Goal: Task Accomplishment & Management: Use online tool/utility

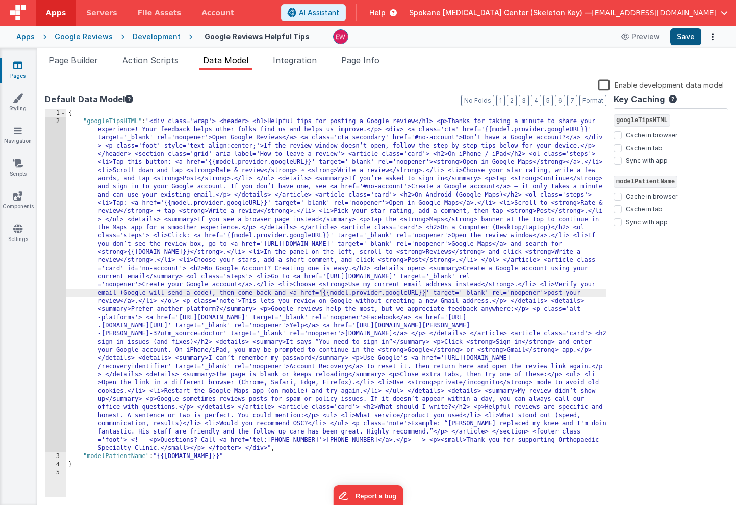
click at [685, 40] on button "Save" at bounding box center [686, 36] width 31 height 17
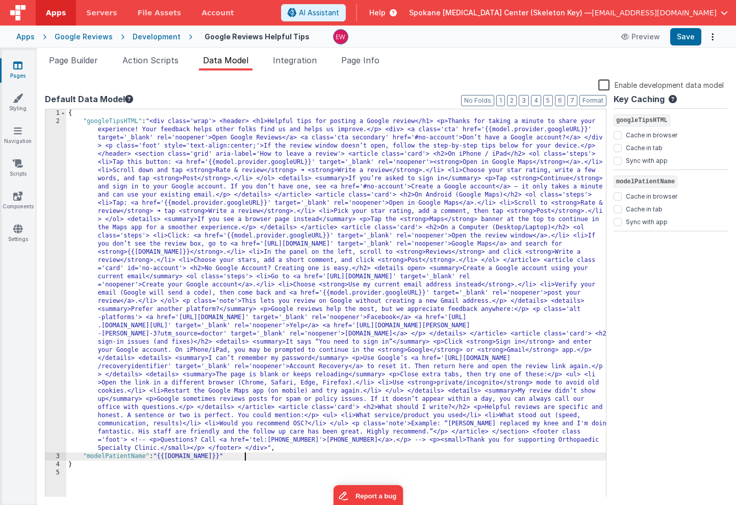
click at [246, 453] on div "{ "googleTipsHTML" : "<div class='wrap'> <header> <h1>Helpful tips for posting …" at bounding box center [336, 311] width 540 height 404
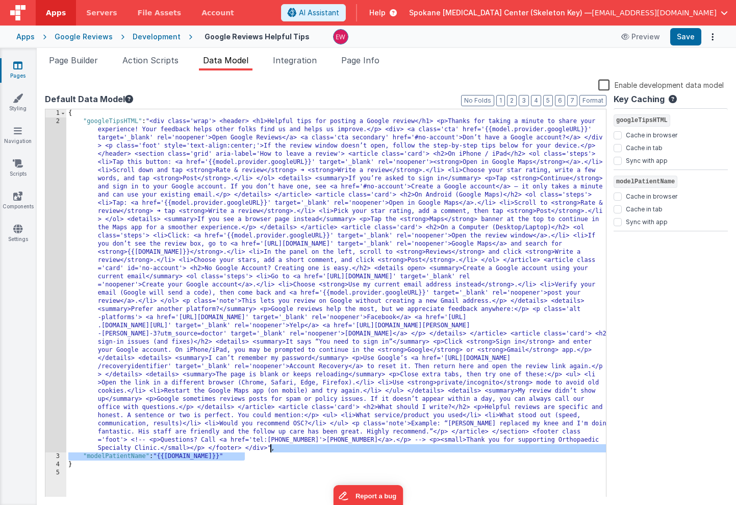
drag, startPoint x: 262, startPoint y: 459, endPoint x: 270, endPoint y: 451, distance: 11.9
click at [270, 451] on div "{ "googleTipsHTML" : "<div class='wrap'> <header> <h1>Helpful tips for posting …" at bounding box center [336, 311] width 540 height 404
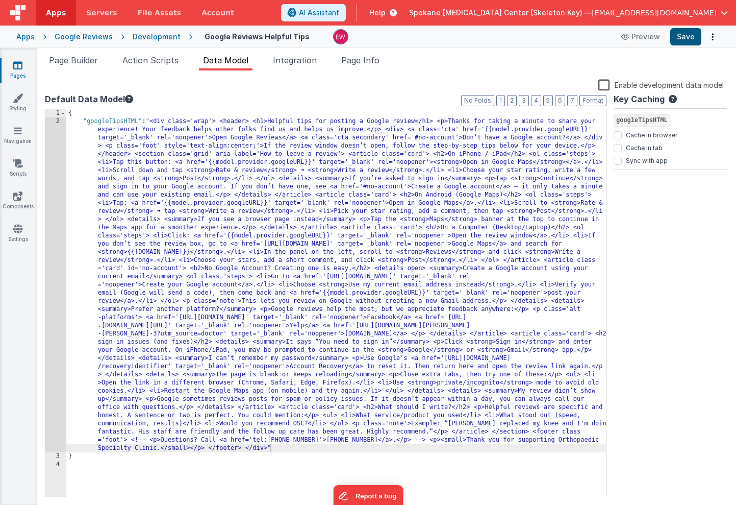
click at [690, 37] on button "Save" at bounding box center [686, 36] width 31 height 17
click at [263, 448] on div "{ "googleTipsHTML" : "<div class='wrap'> <header> <h1>Helpful tips for posting …" at bounding box center [336, 311] width 540 height 404
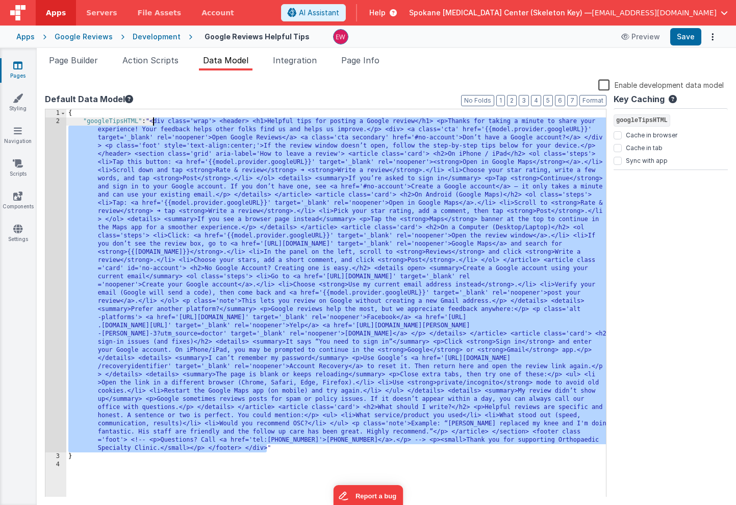
drag, startPoint x: 266, startPoint y: 449, endPoint x: 153, endPoint y: 125, distance: 343.3
click at [153, 125] on div "{ "googleTipsHTML" : "<div class='wrap'> <header> <h1>Helpful tips for posting …" at bounding box center [336, 311] width 540 height 404
click at [79, 61] on span "Page Builder" at bounding box center [73, 60] width 49 height 10
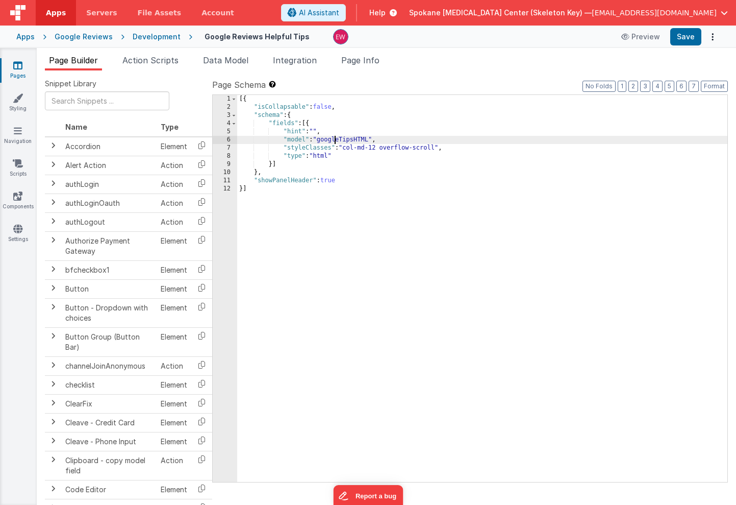
click at [334, 138] on div "[{ "isCollapsable" : false , "schema" : { "fields" : [{ "hint" : "" , "model" :…" at bounding box center [482, 296] width 490 height 403
click at [15, 66] on icon at bounding box center [17, 65] width 9 height 10
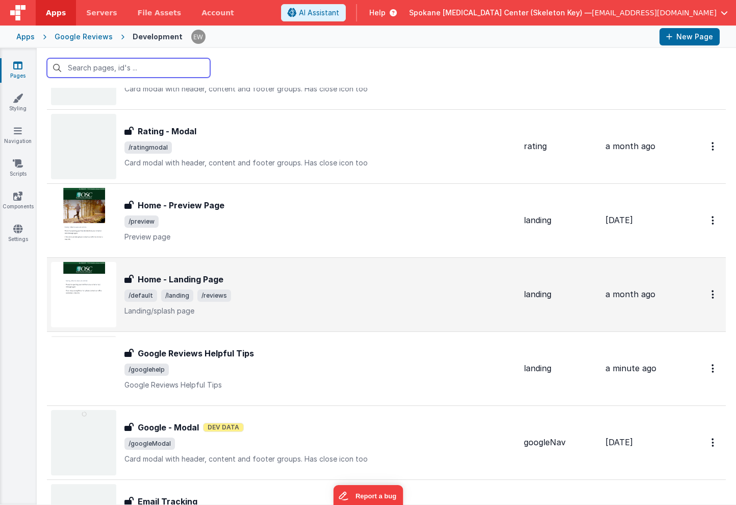
scroll to position [75, 0]
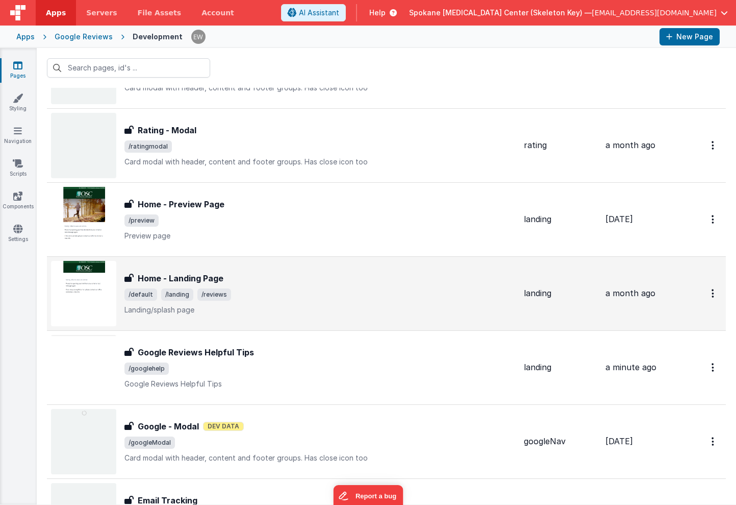
click at [187, 277] on h3 "Home - Landing Page" at bounding box center [181, 278] width 86 height 12
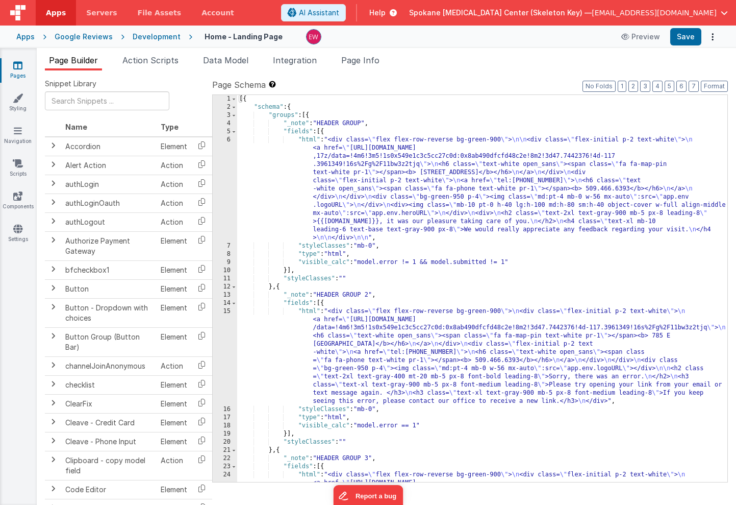
click at [17, 70] on link "Pages" at bounding box center [17, 70] width 37 height 20
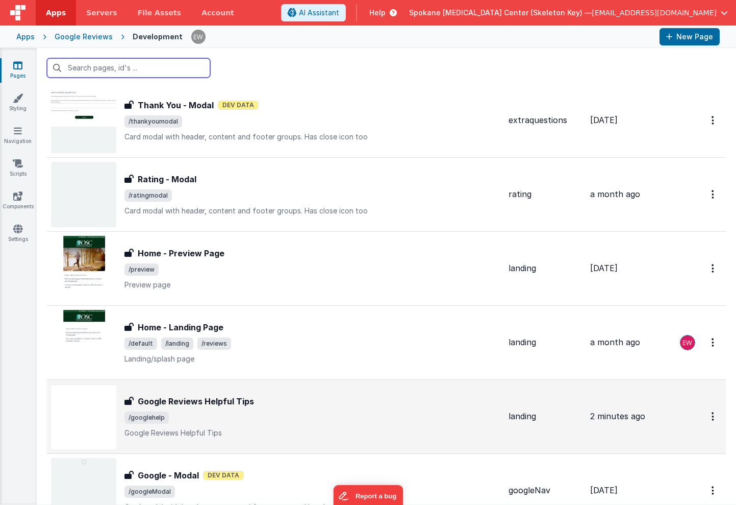
scroll to position [53, 0]
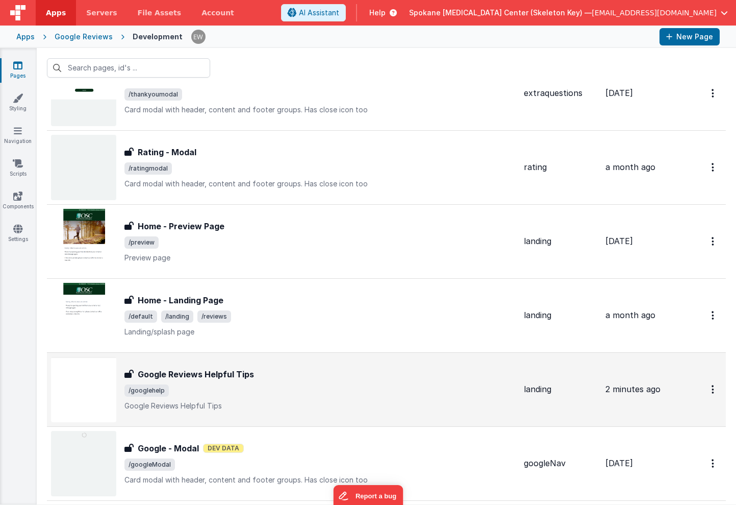
click at [243, 377] on h3 "Google Reviews Helpful Tips" at bounding box center [196, 374] width 116 height 12
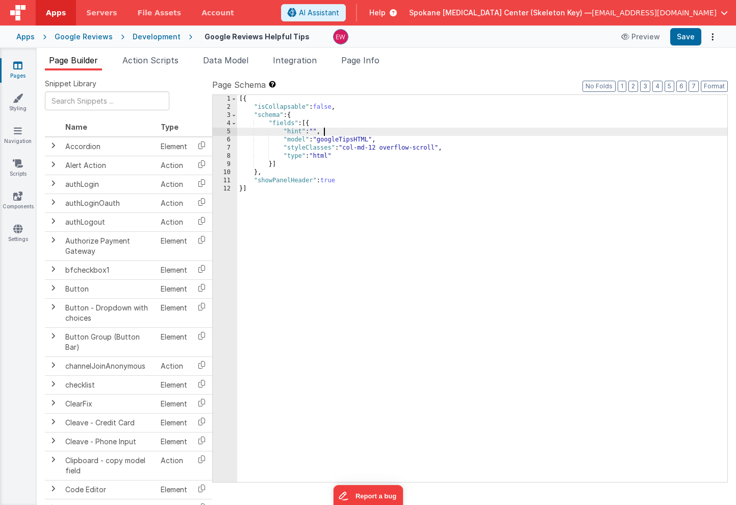
click at [330, 132] on div "[{ "isCollapsable" : false , "schema" : { "fields" : [{ "hint" : "" , "model" :…" at bounding box center [482, 296] width 490 height 403
click at [294, 132] on div "[{ "isCollapsable" : false , "schema" : { "fields" : [{ "hint" : "" , "model" :…" at bounding box center [482, 296] width 490 height 403
click at [316, 130] on div "[{ "isCollapsable" : false , "schema" : { "fields" : [{ "html" : "" , "model" :…" at bounding box center [482, 296] width 490 height 403
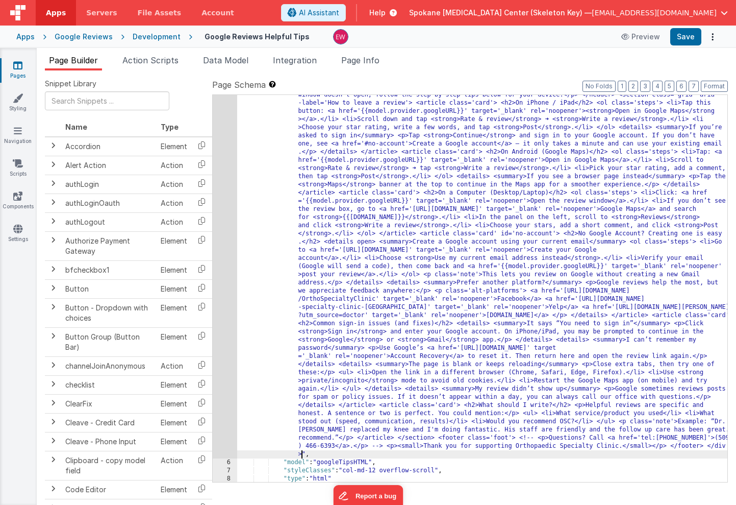
scroll to position [103, 0]
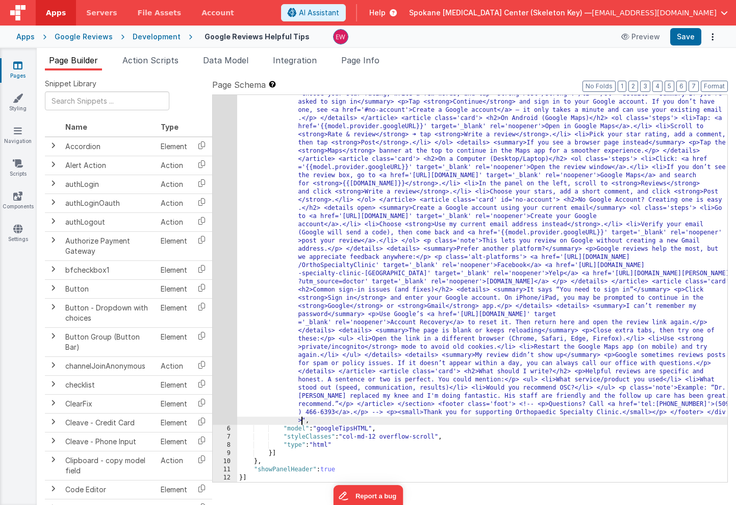
click at [322, 430] on div ""html" : "<div class='wrap'> <header> <h1>Helpful tips for posting a Google rev…" at bounding box center [482, 421] width 490 height 795
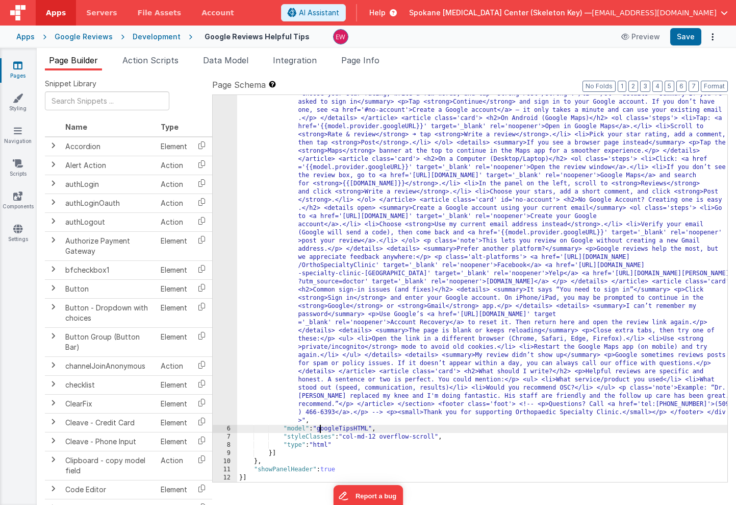
click at [322, 430] on div ""html" : "<div class='wrap'> <header> <h1>Helpful tips for posting a Google rev…" at bounding box center [482, 421] width 490 height 795
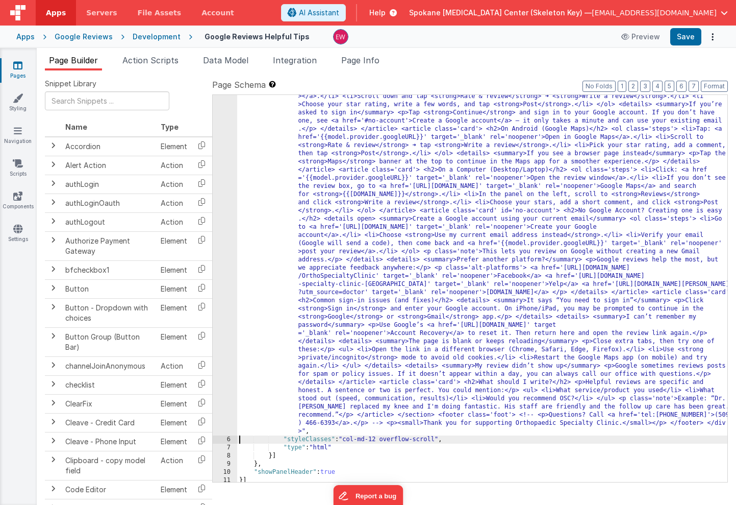
scroll to position [0, 0]
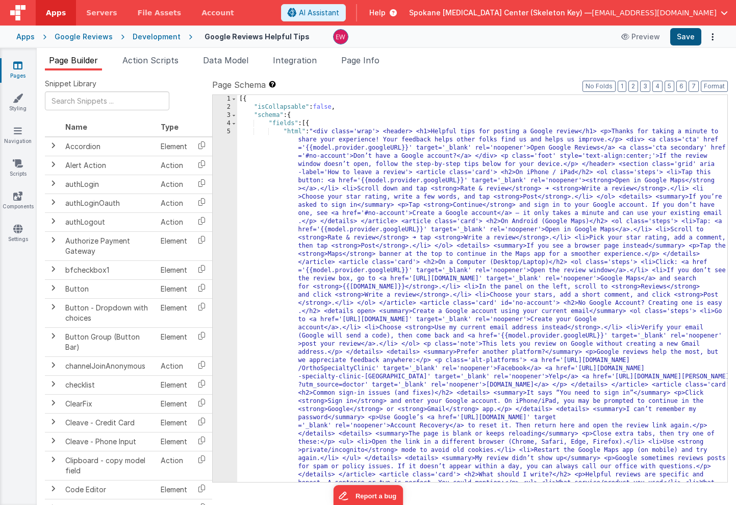
click at [690, 36] on button "Save" at bounding box center [686, 36] width 31 height 17
click at [367, 62] on span "Page Info" at bounding box center [360, 60] width 38 height 10
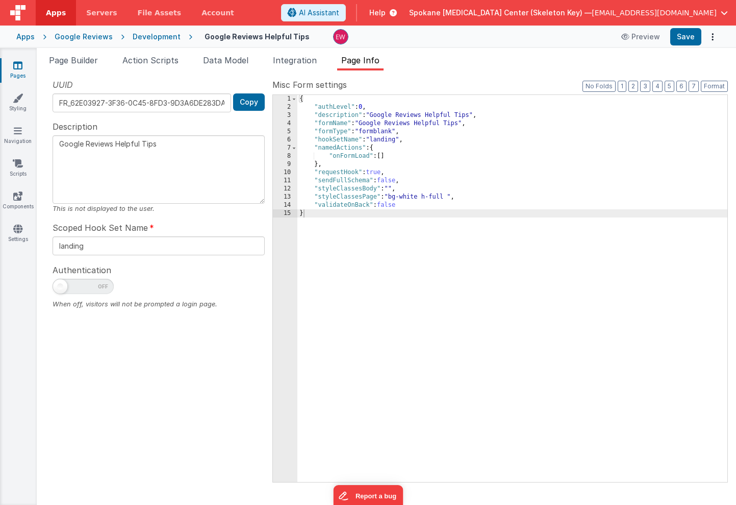
click at [17, 65] on icon at bounding box center [17, 65] width 9 height 10
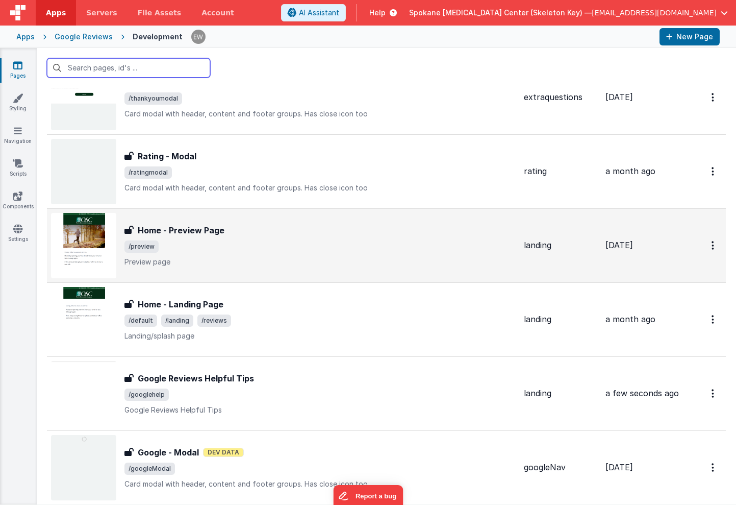
scroll to position [61, 0]
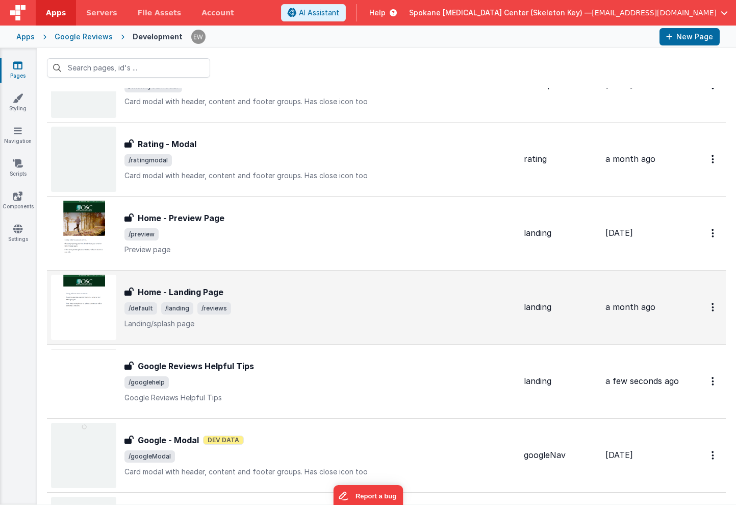
click at [201, 290] on h3 "Home - Landing Page" at bounding box center [181, 292] width 86 height 12
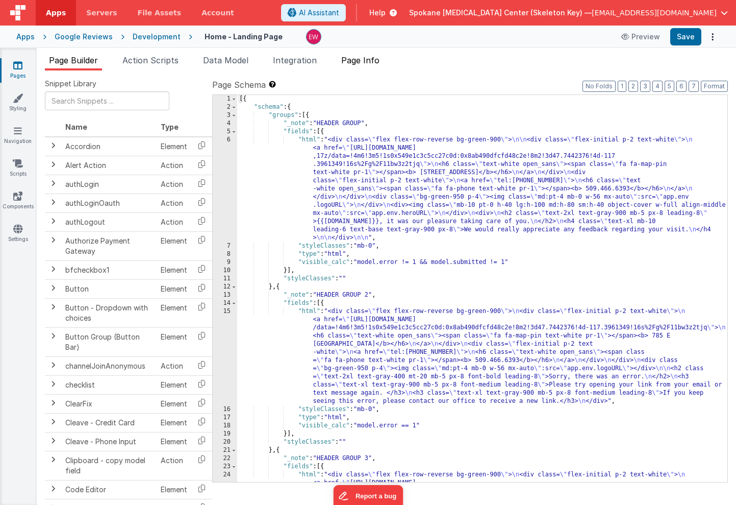
click at [365, 59] on span "Page Info" at bounding box center [360, 60] width 38 height 10
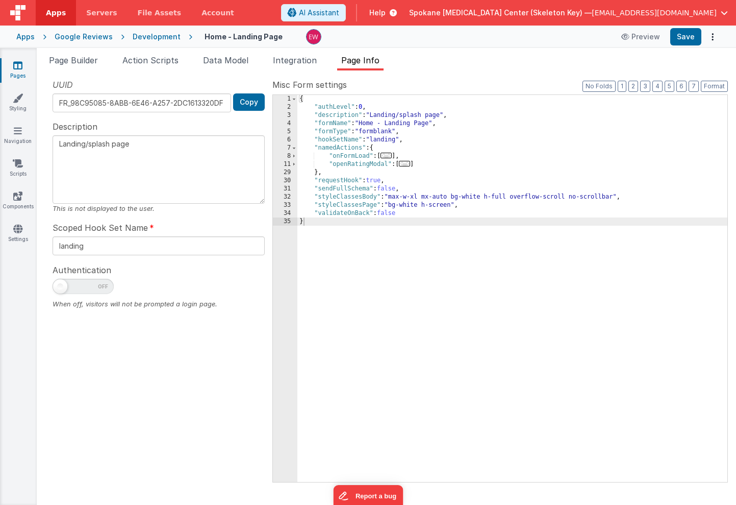
click at [23, 68] on link "Pages" at bounding box center [17, 70] width 37 height 20
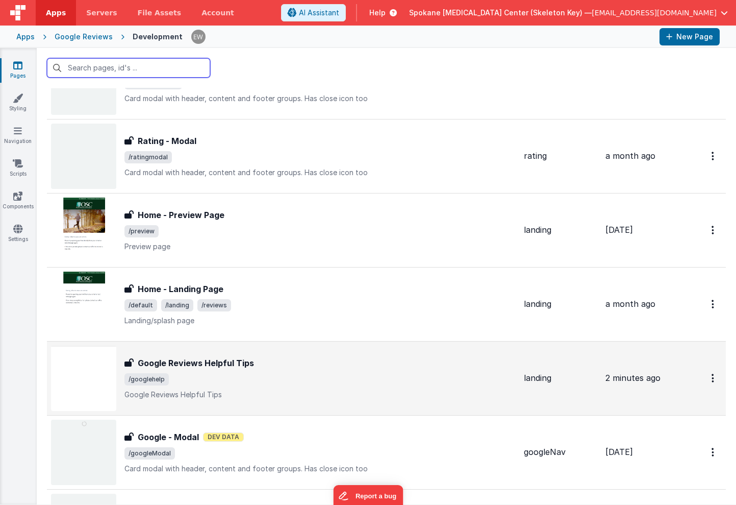
scroll to position [71, 0]
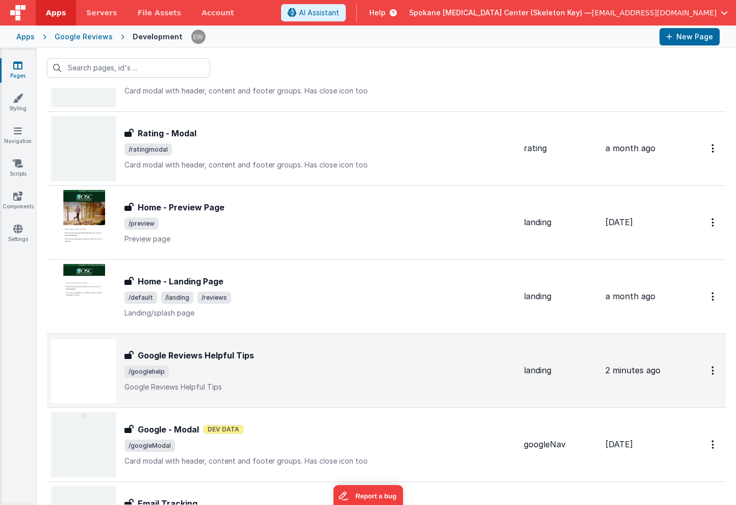
click at [210, 356] on h3 "Google Reviews Helpful Tips" at bounding box center [196, 355] width 116 height 12
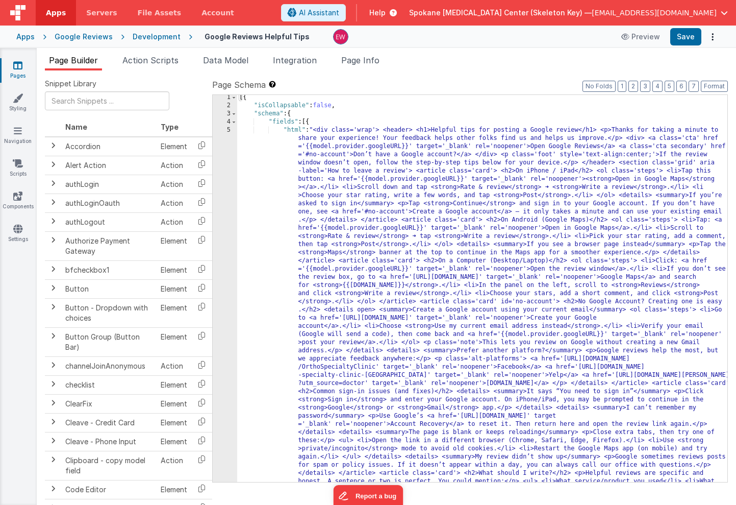
scroll to position [2, 0]
click at [14, 65] on icon at bounding box center [17, 65] width 9 height 10
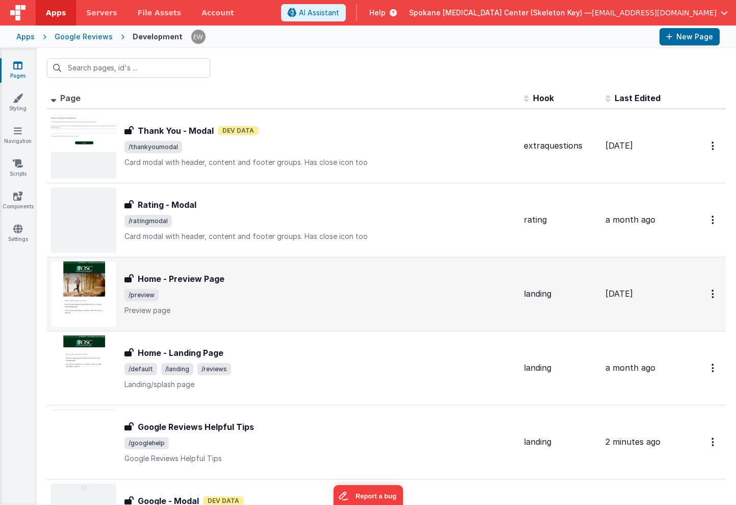
click at [198, 277] on h3 "Home - Preview Page" at bounding box center [181, 278] width 87 height 12
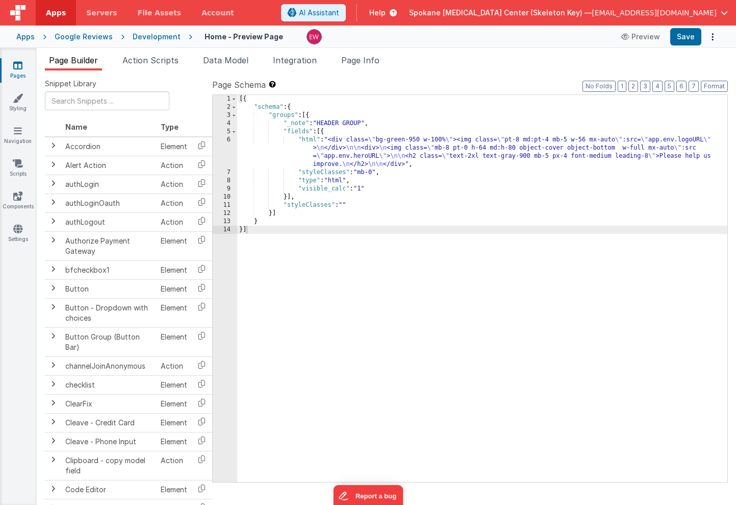
click at [12, 69] on link "Pages" at bounding box center [17, 70] width 37 height 20
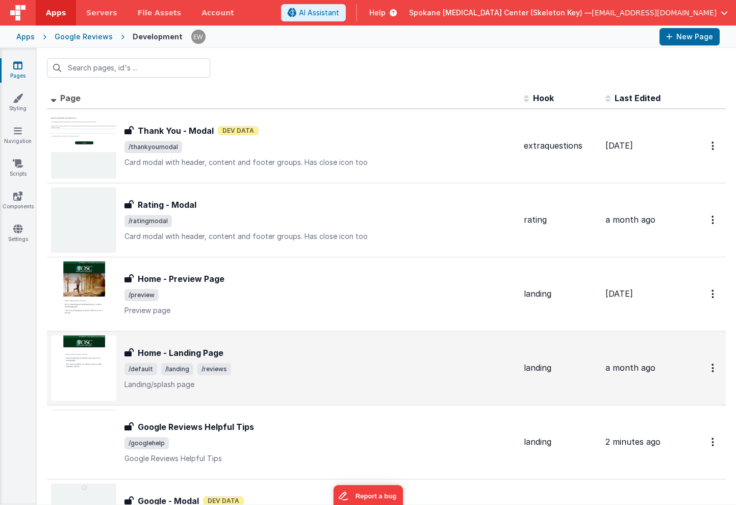
click at [189, 351] on h3 "Home - Landing Page" at bounding box center [181, 352] width 86 height 12
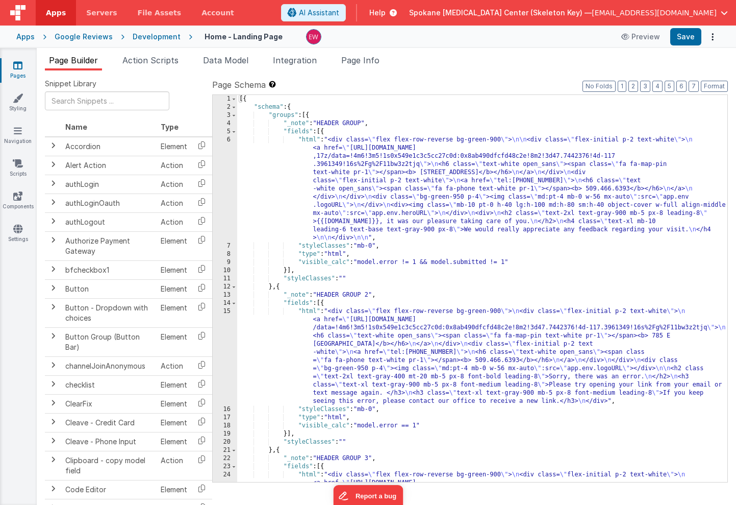
click at [19, 71] on link "Pages" at bounding box center [17, 70] width 37 height 20
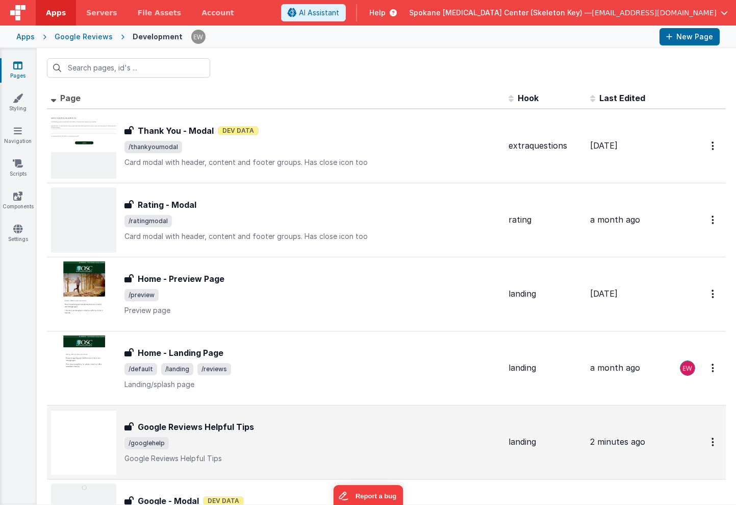
click at [211, 425] on h3 "Google Reviews Helpful Tips" at bounding box center [196, 426] width 116 height 12
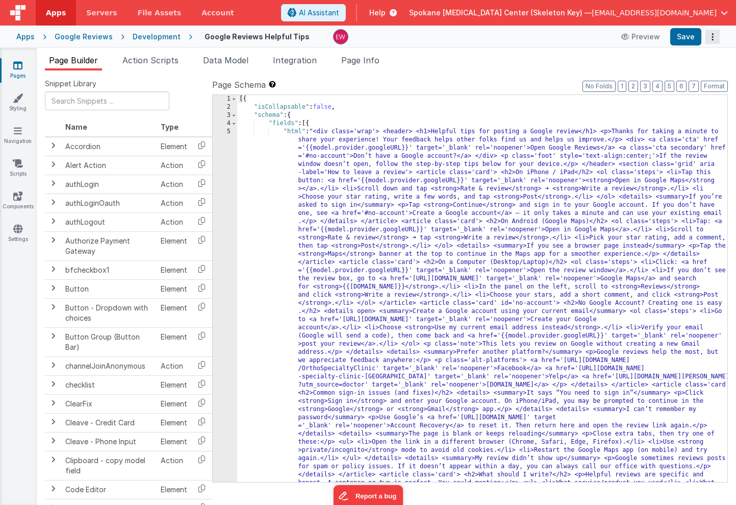
click at [709, 34] on button "Options" at bounding box center [713, 37] width 14 height 14
click at [430, 109] on button at bounding box center [368, 252] width 736 height 505
click at [432, 161] on div "[{ "isCollapsable" : false , "schema" : { "fields" : [{ "html" : "<div class='w…" at bounding box center [482, 492] width 490 height 795
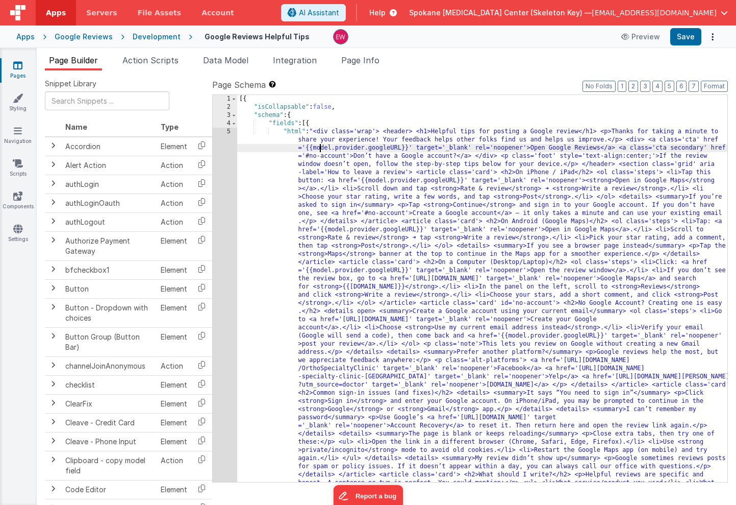
click at [321, 147] on div "[{ "isCollapsable" : false , "schema" : { "fields" : [{ "html" : "<div class='w…" at bounding box center [482, 492] width 490 height 795
click at [377, 180] on div "[{ "isCollapsable" : false , "schema" : { "fields" : [{ "html" : "<div class='w…" at bounding box center [482, 492] width 490 height 795
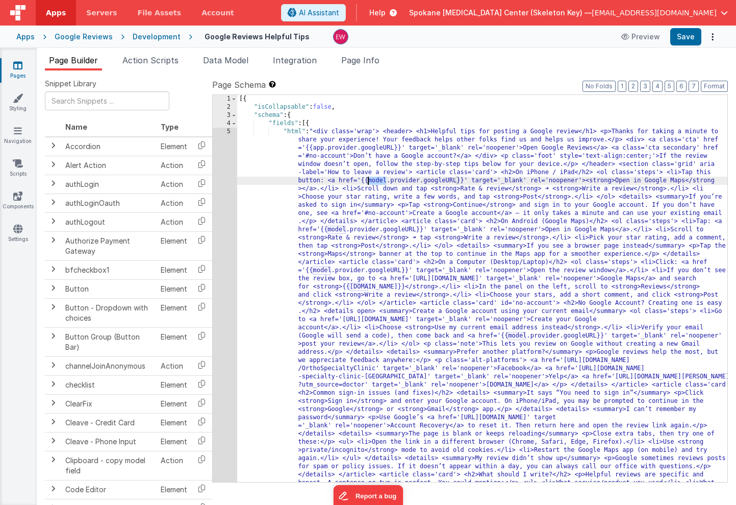
click at [377, 180] on div "[{ "isCollapsable" : false , "schema" : { "fields" : [{ "html" : "<div class='w…" at bounding box center [482, 492] width 490 height 795
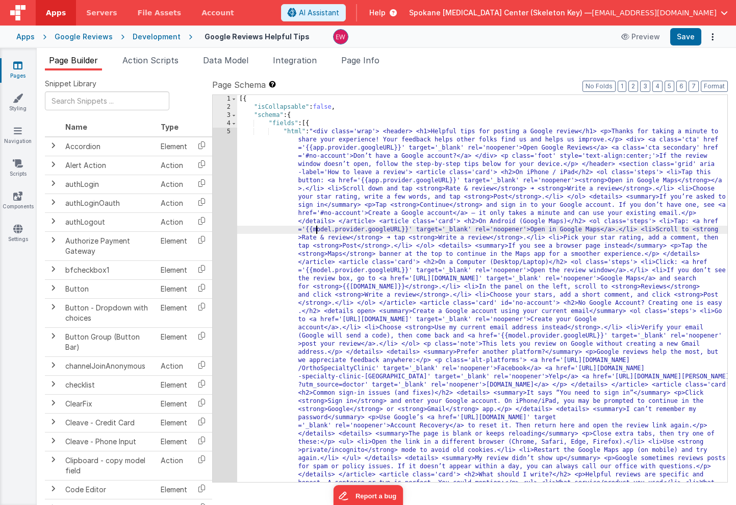
click at [317, 229] on div "[{ "isCollapsable" : false , "schema" : { "fields" : [{ "html" : "<div class='w…" at bounding box center [482, 492] width 490 height 795
click at [318, 272] on div "[{ "isCollapsable" : false , "schema" : { "fields" : [{ "html" : "<div class='w…" at bounding box center [482, 492] width 490 height 795
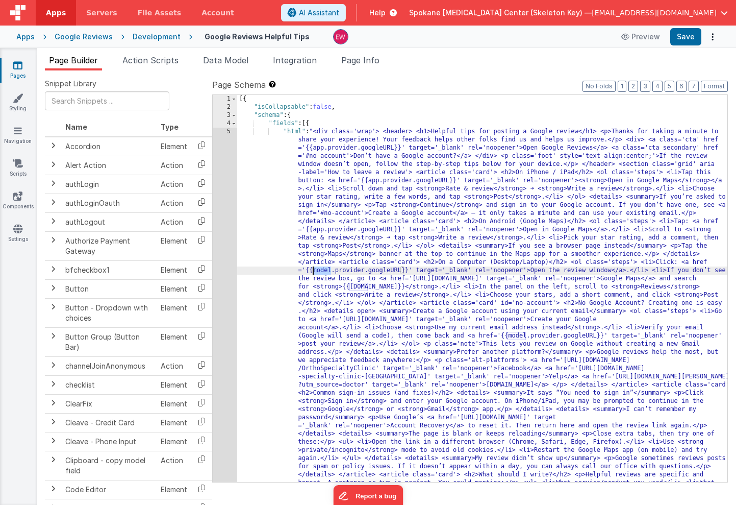
click at [318, 272] on div "[{ "isCollapsable" : false , "schema" : { "fields" : [{ "html" : "<div class='w…" at bounding box center [482, 492] width 490 height 795
click at [357, 287] on div "[{ "isCollapsable" : false , "schema" : { "fields" : [{ "html" : "<div class='w…" at bounding box center [482, 492] width 490 height 795
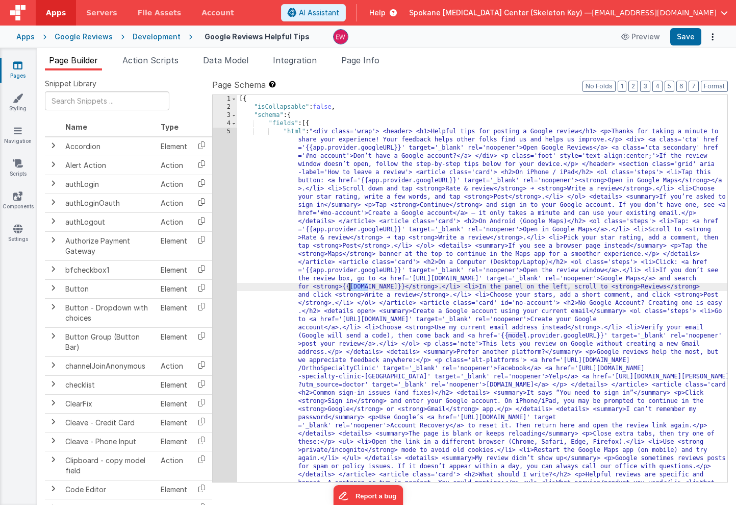
click at [357, 287] on div "[{ "isCollapsable" : false , "schema" : { "fields" : [{ "html" : "<div class='w…" at bounding box center [482, 492] width 490 height 795
click at [516, 335] on div "[{ "isCollapsable" : false , "schema" : { "fields" : [{ "html" : "<div class='w…" at bounding box center [482, 492] width 490 height 795
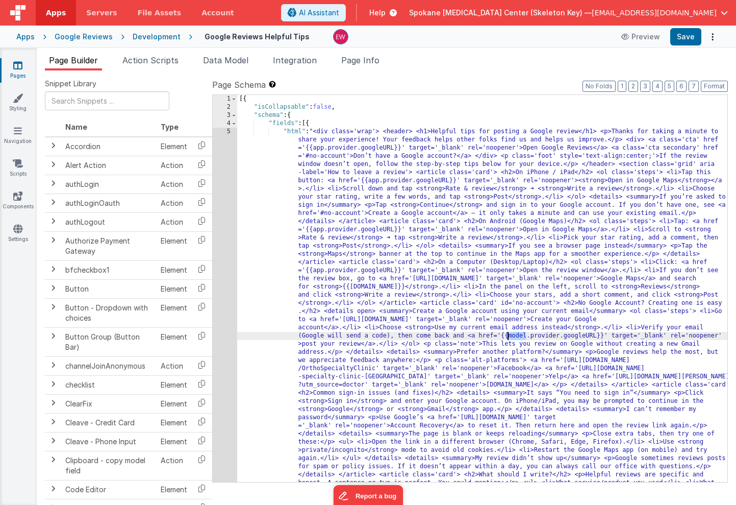
click at [516, 335] on div "[{ "isCollapsable" : false , "schema" : { "fields" : [{ "html" : "<div class='w…" at bounding box center [482, 492] width 490 height 795
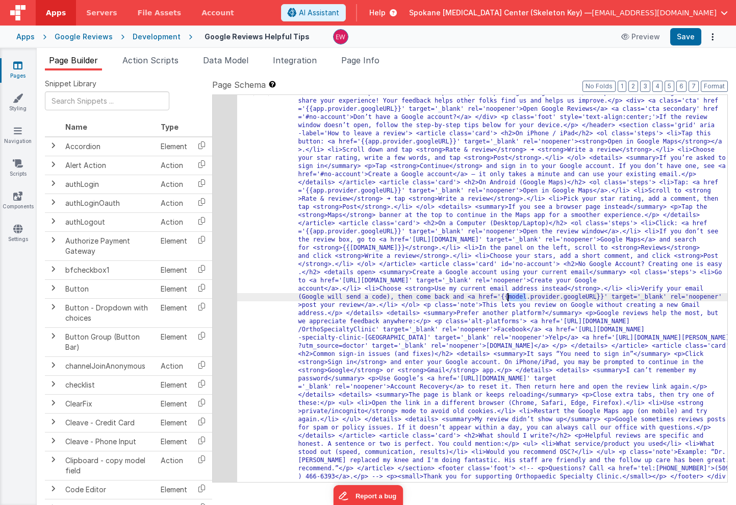
scroll to position [39, 0]
click at [687, 39] on button "Save" at bounding box center [686, 36] width 31 height 17
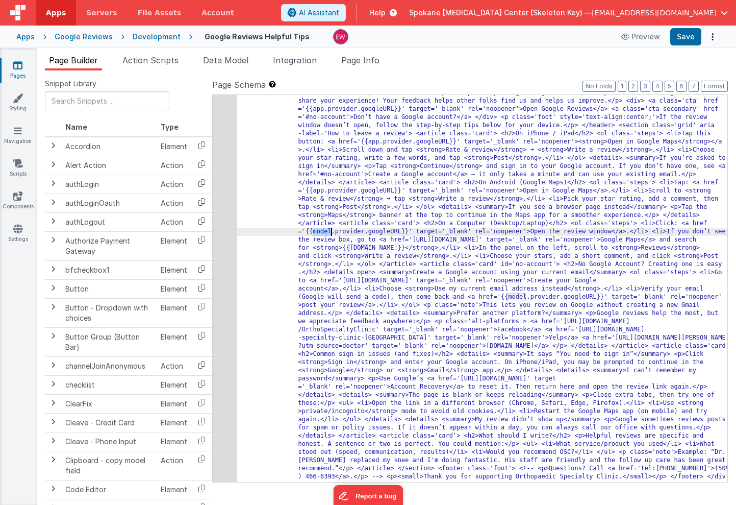
scroll to position [0, 0]
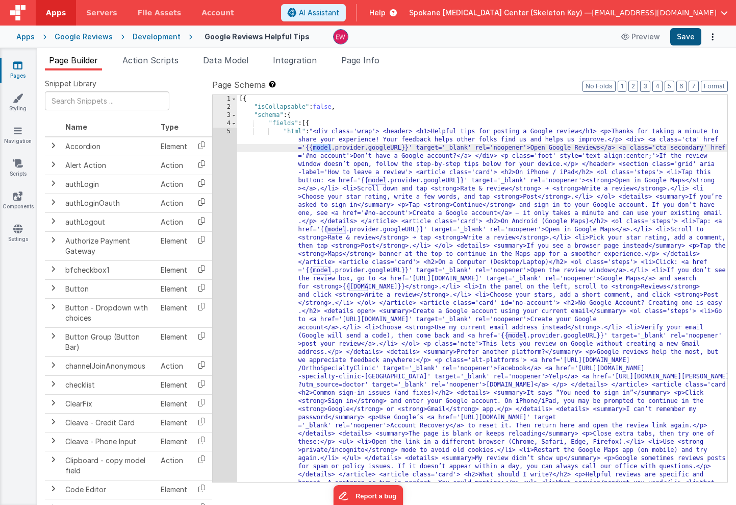
click at [682, 35] on button "Save" at bounding box center [686, 36] width 31 height 17
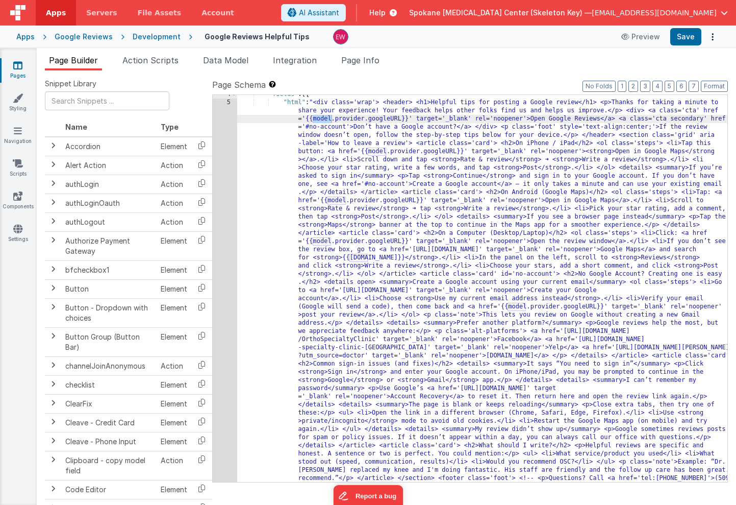
scroll to position [28, 0]
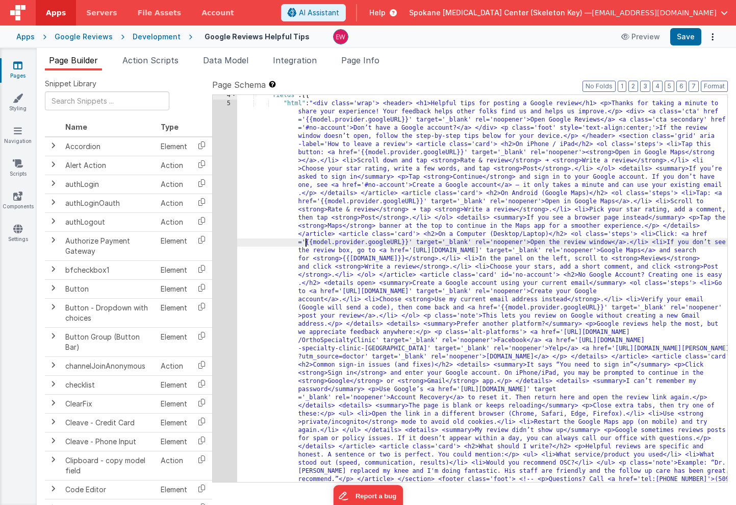
click at [306, 242] on div ""fields" : [{ "html" : "<div class='wrap'> <header> <h1>Helpful tips for postin…" at bounding box center [482, 488] width 490 height 795
click at [408, 239] on div ""fields" : [{ "html" : "<div class='wrap'> <header> <h1>Helpful tips for postin…" at bounding box center [482, 488] width 490 height 795
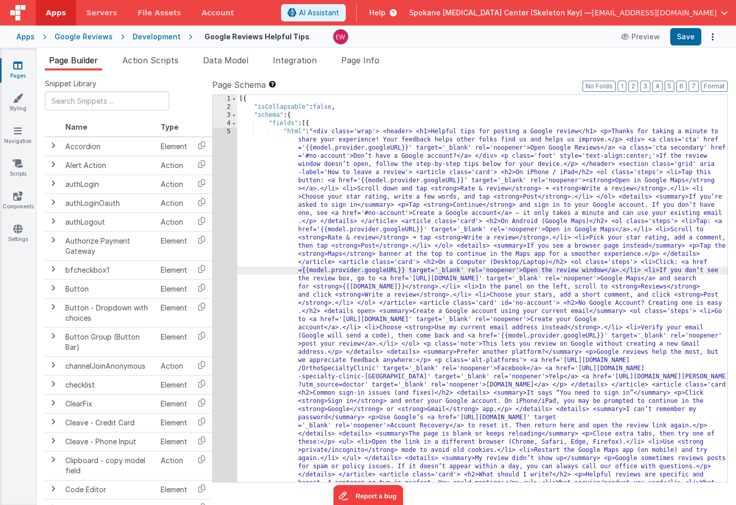
click at [304, 148] on div "[{ "isCollapsable" : false , "schema" : { "fields" : [{ "html" : "<div class='w…" at bounding box center [482, 492] width 490 height 795
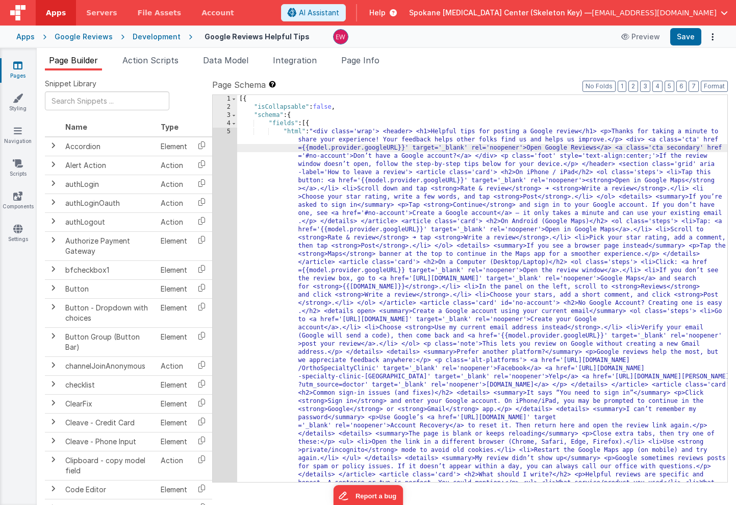
click at [407, 147] on div "[{ "isCollapsable" : false , "schema" : { "fields" : [{ "html" : "<div class='w…" at bounding box center [482, 492] width 490 height 795
click at [318, 148] on div "[{ "isCollapsable" : false , "schema" : { "fields" : [{ "html" : "<div class='w…" at bounding box center [482, 492] width 490 height 795
click at [684, 36] on button "Save" at bounding box center [686, 36] width 31 height 17
click at [315, 149] on div "[{ "isCollapsable" : false , "schema" : { "fields" : [{ "html" : "<div class='w…" at bounding box center [482, 492] width 490 height 795
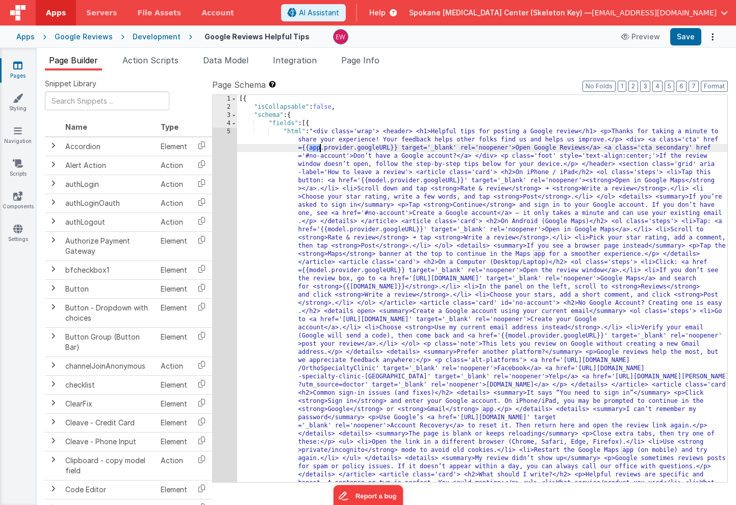
click at [315, 149] on div "[{ "isCollapsable" : false , "schema" : { "fields" : [{ "html" : "<div class='w…" at bounding box center [482, 492] width 490 height 795
drag, startPoint x: 331, startPoint y: 148, endPoint x: 308, endPoint y: 148, distance: 23.0
click at [308, 148] on div "[{ "isCollapsable" : false , "schema" : { "fields" : [{ "html" : "<div class='w…" at bounding box center [482, 492] width 490 height 795
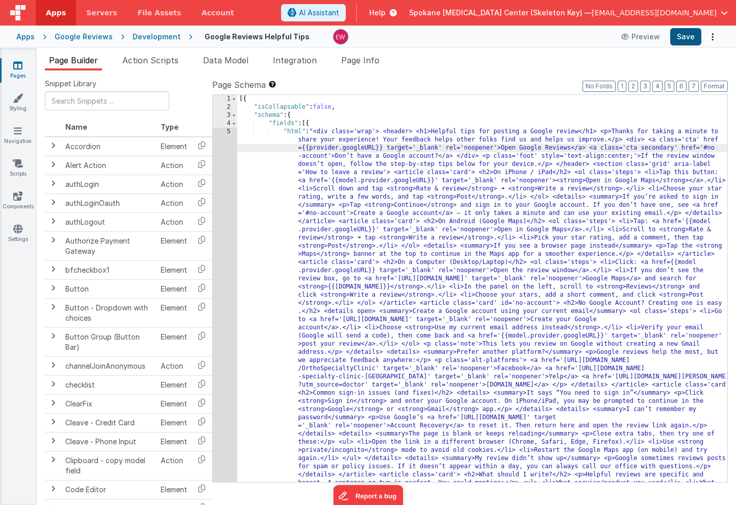
click at [684, 37] on button "Save" at bounding box center [686, 36] width 31 height 17
click at [316, 147] on div "[{ "isCollapsable" : false , "schema" : { "fields" : [{ "html" : "<div class='w…" at bounding box center [482, 492] width 490 height 795
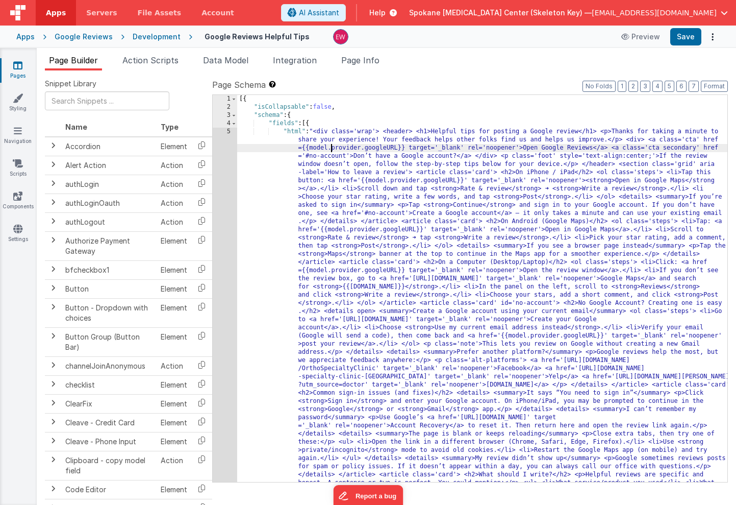
click at [361, 180] on div "[{ "isCollapsable" : false , "schema" : { "fields" : [{ "html" : "<div class='w…" at bounding box center [482, 492] width 490 height 795
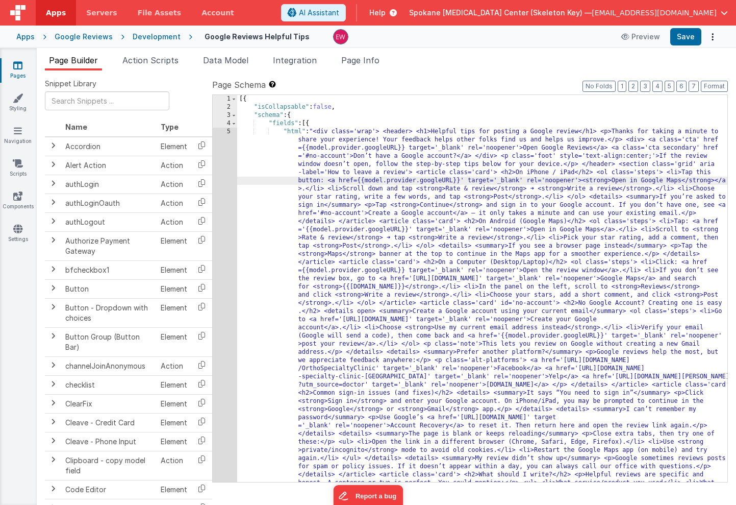
click at [464, 180] on div "[{ "isCollapsable" : false , "schema" : { "fields" : [{ "html" : "<div class='w…" at bounding box center [482, 492] width 490 height 795
click at [306, 229] on div "[{ "isCollapsable" : false , "schema" : { "fields" : [{ "html" : "<div class='w…" at bounding box center [482, 492] width 490 height 795
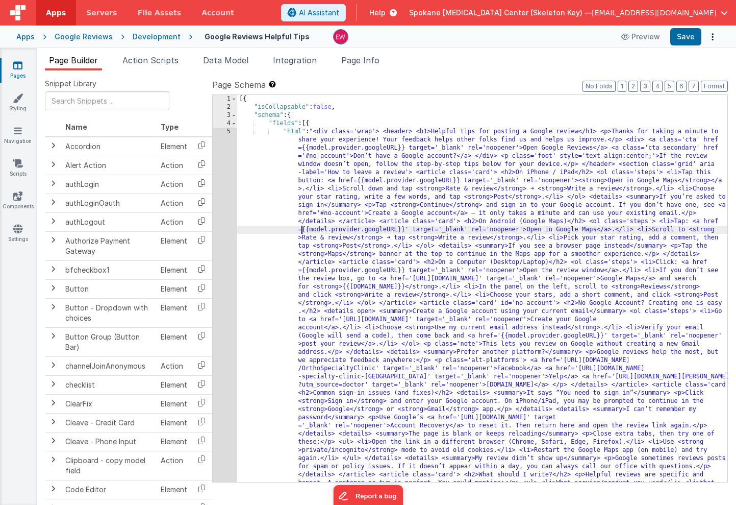
click at [407, 230] on div "[{ "isCollapsable" : false , "schema" : { "fields" : [{ "html" : "<div class='w…" at bounding box center [482, 492] width 490 height 795
click at [686, 35] on button "Save" at bounding box center [686, 36] width 31 height 17
click at [303, 228] on div "[{ "isCollapsable" : false , "schema" : { "fields" : [{ "html" : "<div class='w…" at bounding box center [482, 491] width 490 height 795
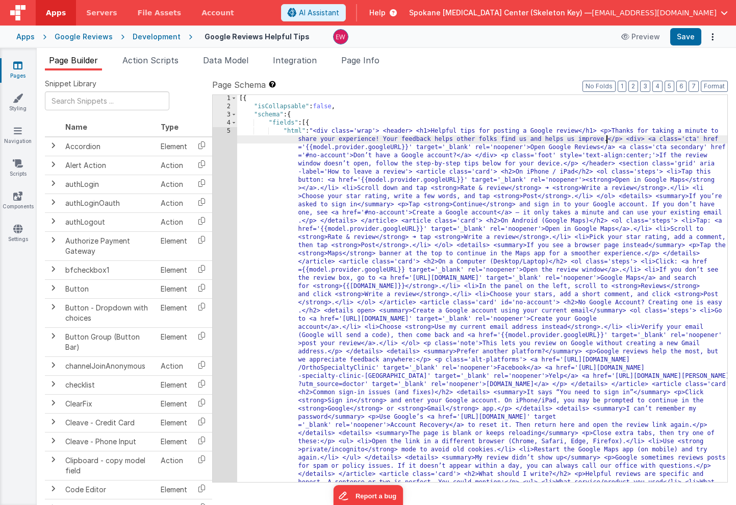
click at [608, 140] on div "[{ "isCollapsable" : false , "schema" : { "fields" : [{ "html" : "<div class='w…" at bounding box center [482, 491] width 490 height 795
drag, startPoint x: 305, startPoint y: 148, endPoint x: 407, endPoint y: 146, distance: 102.1
click at [407, 146] on div "[{ "isCollapsable" : false , "schema" : { "fields" : [{ "html" : "<div class='w…" at bounding box center [482, 491] width 490 height 795
click at [609, 139] on div "[{ "isCollapsable" : false , "schema" : { "fields" : [{ "html" : "<div class='w…" at bounding box center [482, 491] width 490 height 795
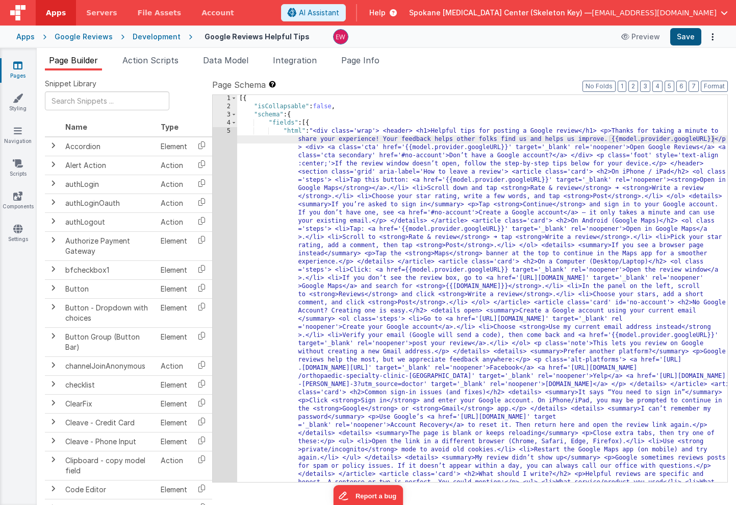
click at [685, 36] on button "Save" at bounding box center [686, 36] width 31 height 17
click at [610, 139] on div "[{ "isCollapsable" : false , "schema" : { "fields" : [{ "html" : "<div class='w…" at bounding box center [482, 491] width 490 height 795
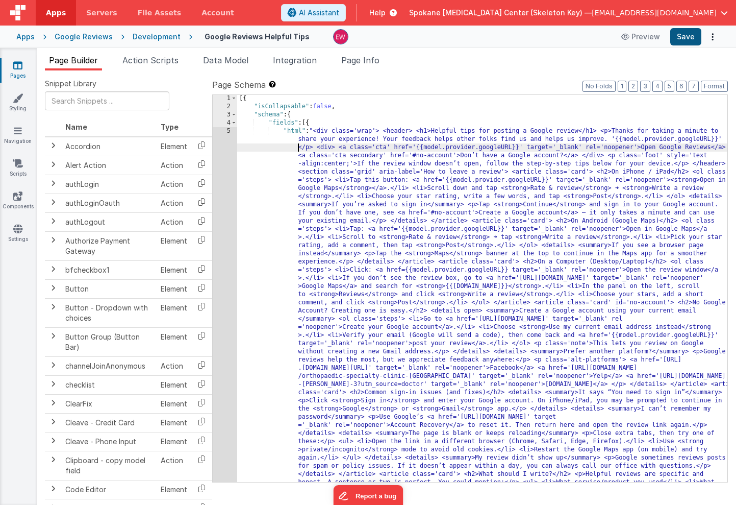
click at [686, 36] on button "Save" at bounding box center [686, 36] width 31 height 17
click at [19, 67] on icon at bounding box center [17, 65] width 9 height 10
click at [344, 145] on div "[{ "isCollapsable" : false , "schema" : { "fields" : [{ "html" : "<div class='w…" at bounding box center [482, 491] width 490 height 795
click at [423, 147] on div "[{ "isCollapsable" : false , "schema" : { "fields" : [{ "html" : "<div class='w…" at bounding box center [482, 491] width 490 height 795
click at [512, 147] on div "[{ "isCollapsable" : false , "schema" : { "fields" : [{ "html" : "<div class='w…" at bounding box center [482, 491] width 490 height 795
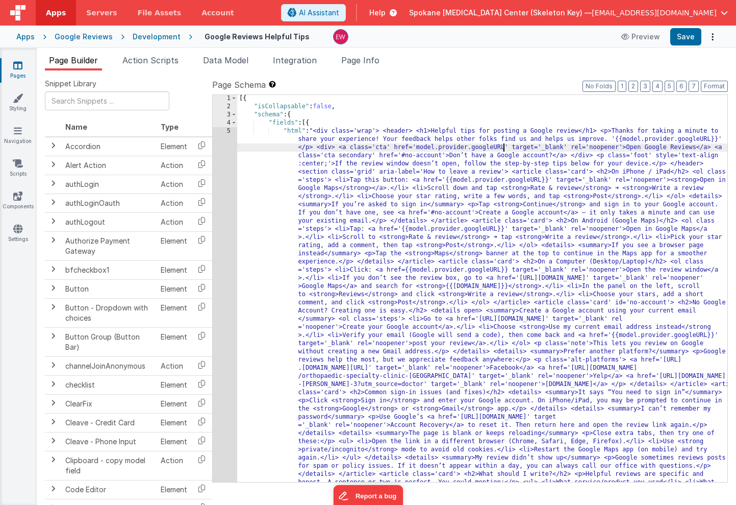
click at [427, 148] on div "[{ "isCollapsable" : false , "schema" : { "fields" : [{ "html" : "<div class='w…" at bounding box center [482, 491] width 490 height 795
click at [695, 36] on button "Save" at bounding box center [686, 36] width 31 height 17
click at [217, 128] on div "5" at bounding box center [225, 327] width 24 height 400
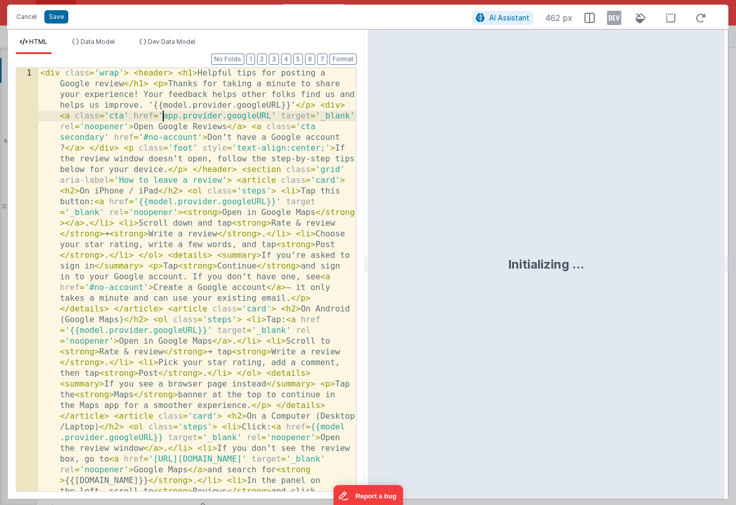
click at [57, 18] on button "Save" at bounding box center [56, 16] width 24 height 13
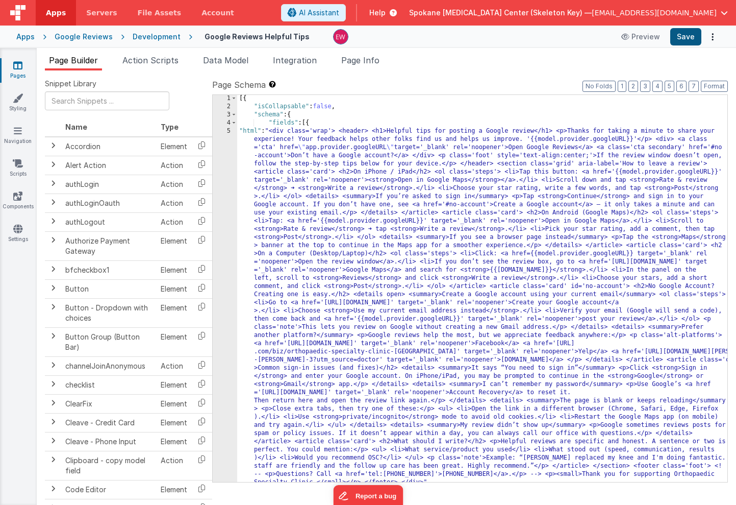
click at [687, 36] on button "Save" at bounding box center [686, 36] width 31 height 17
click at [305, 147] on div "[{ "isCollapsable" : false , "schema" : { "fields" : [{ "html" : "<div class='w…" at bounding box center [482, 295] width 490 height 403
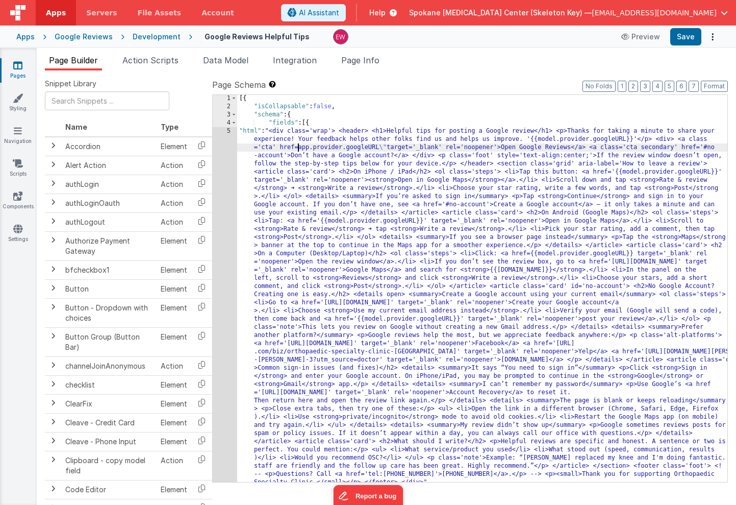
click at [384, 146] on div "[{ "isCollapsable" : false , "schema" : { "fields" : [{ "html" : "<div class='w…" at bounding box center [482, 295] width 490 height 403
click at [387, 147] on div "[{ "isCollapsable" : false , "schema" : { "fields" : [{ "html" : "<div class='w…" at bounding box center [482, 295] width 490 height 403
click at [688, 36] on button "Save" at bounding box center [686, 36] width 31 height 17
click at [280, 147] on div "[{ "isCollapsable" : false , "schema" : { "fields" : [{ "html" : "<div class='w…" at bounding box center [482, 295] width 490 height 403
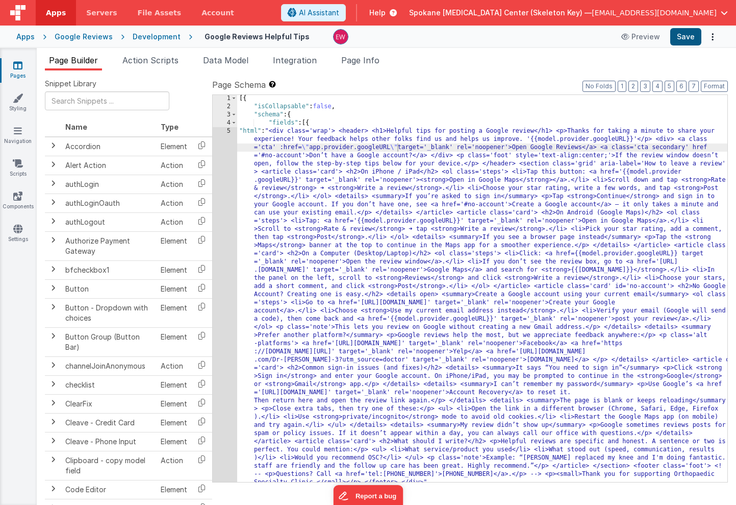
click at [683, 36] on button "Save" at bounding box center [686, 36] width 31 height 17
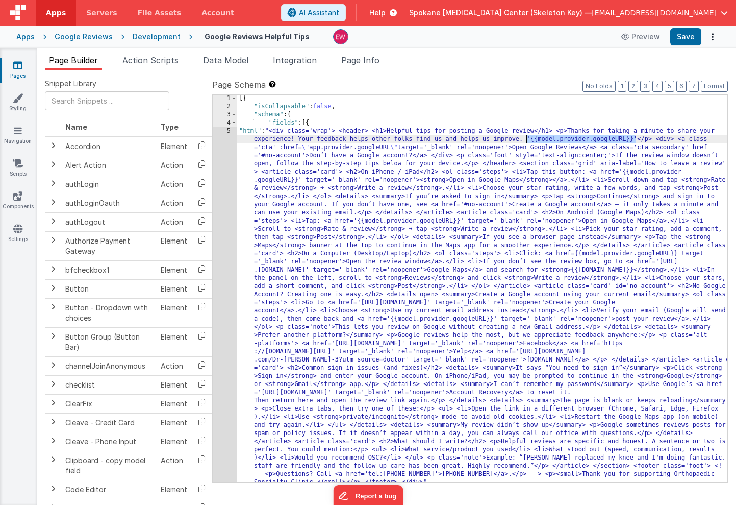
drag, startPoint x: 636, startPoint y: 137, endPoint x: 526, endPoint y: 137, distance: 110.2
click at [526, 137] on div "[{ "isCollapsable" : false , "schema" : { "fields" : [{ "html" : "<div class='w…" at bounding box center [482, 295] width 490 height 403
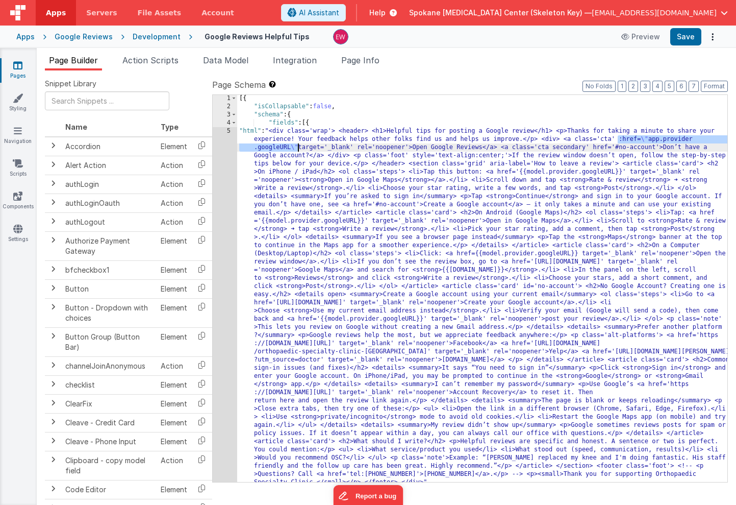
drag, startPoint x: 618, startPoint y: 139, endPoint x: 297, endPoint y: 146, distance: 321.0
click at [297, 146] on div "[{ "isCollapsable" : false , "schema" : { "fields" : [{ "html" : "<div class='w…" at bounding box center [482, 295] width 490 height 403
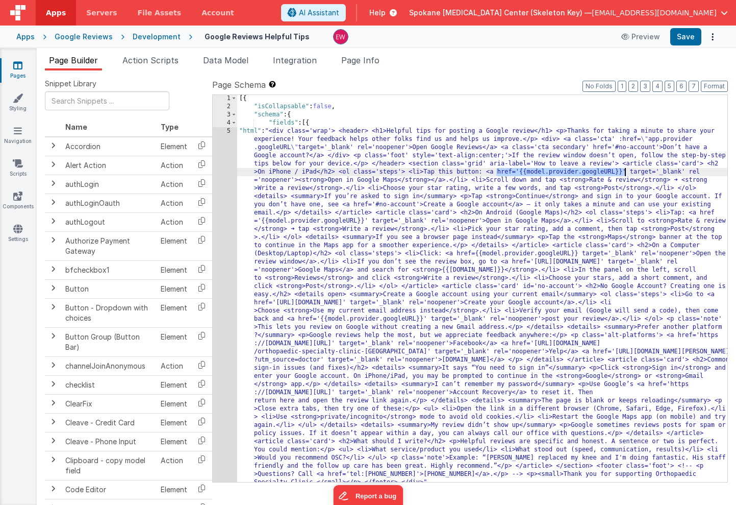
drag, startPoint x: 496, startPoint y: 172, endPoint x: 624, endPoint y: 172, distance: 127.1
click at [624, 172] on div "[{ "isCollapsable" : false , "schema" : { "fields" : [{ "html" : "<div class='w…" at bounding box center [482, 295] width 490 height 403
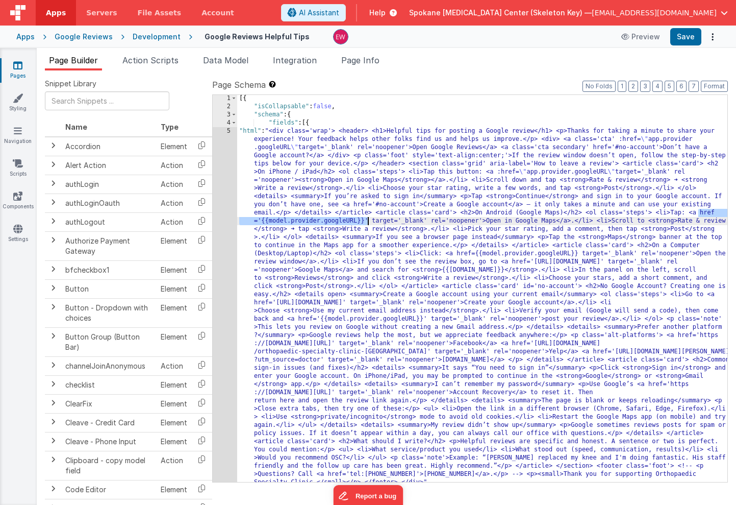
drag, startPoint x: 700, startPoint y: 213, endPoint x: 367, endPoint y: 218, distance: 332.7
click at [367, 218] on div "[{ "isCollapsable" : false , "schema" : { "fields" : [{ "html" : "<div class='w…" at bounding box center [482, 295] width 490 height 403
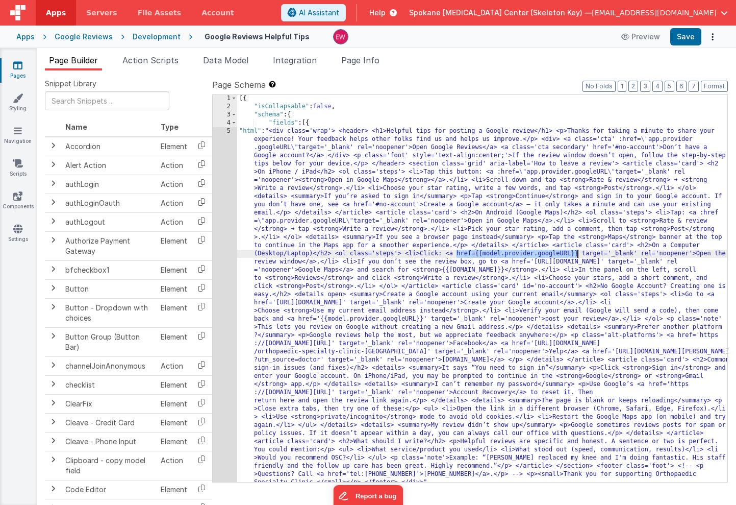
drag, startPoint x: 456, startPoint y: 253, endPoint x: 576, endPoint y: 252, distance: 119.9
click at [576, 252] on div "[{ "isCollapsable" : false , "schema" : { "fields" : [{ "html" : "<div class='w…" at bounding box center [482, 295] width 490 height 403
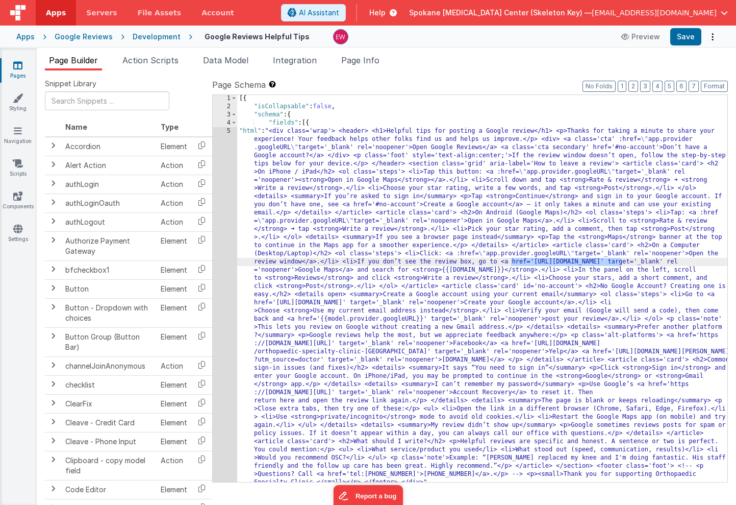
drag, startPoint x: 511, startPoint y: 262, endPoint x: 622, endPoint y: 261, distance: 110.7
click at [622, 261] on div "[{ "isCollapsable" : false , "schema" : { "fields" : [{ "html" : "<div class='w…" at bounding box center [482, 295] width 490 height 403
click at [459, 267] on div "[{ "isCollapsable" : false , "schema" : { "fields" : [{ "html" : "<div class='w…" at bounding box center [482, 295] width 490 height 403
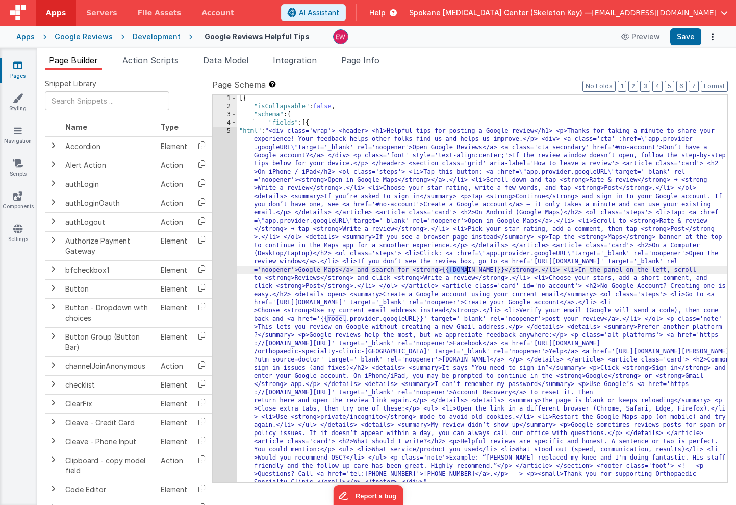
click at [459, 267] on div "[{ "isCollapsable" : false , "schema" : { "fields" : [{ "html" : "<div class='w…" at bounding box center [482, 295] width 490 height 403
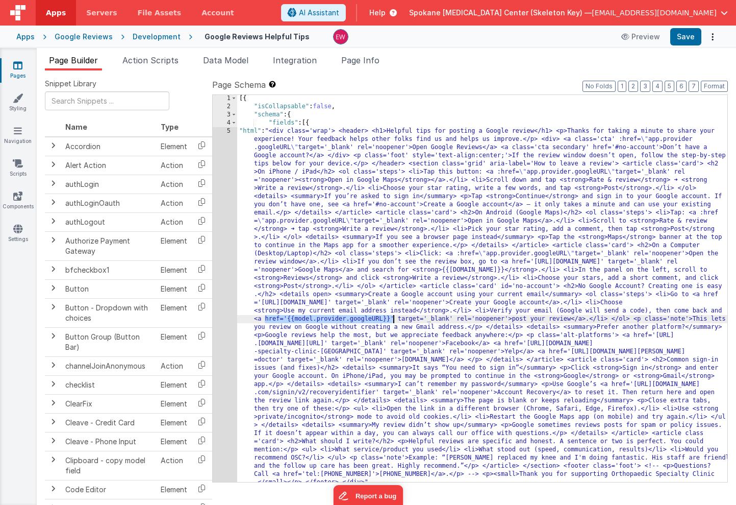
drag, startPoint x: 265, startPoint y: 318, endPoint x: 392, endPoint y: 317, distance: 126.6
click at [392, 317] on div "[{ "isCollapsable" : false , "schema" : { "fields" : [{ "html" : "<div class='w…" at bounding box center [482, 295] width 490 height 403
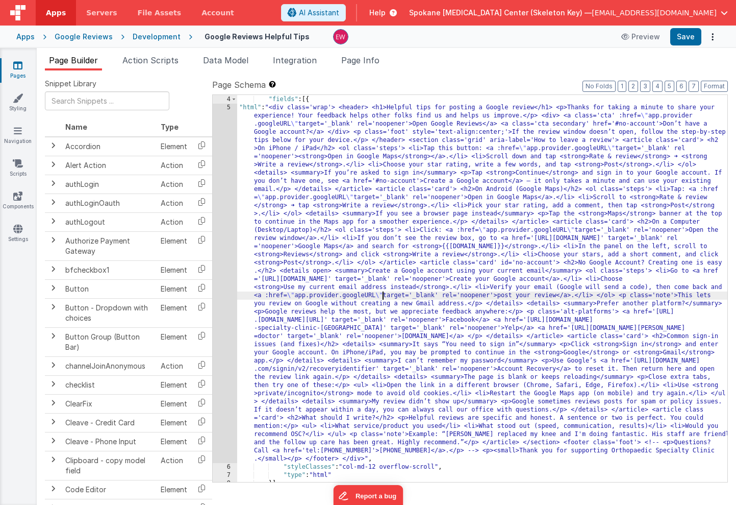
scroll to position [54, 0]
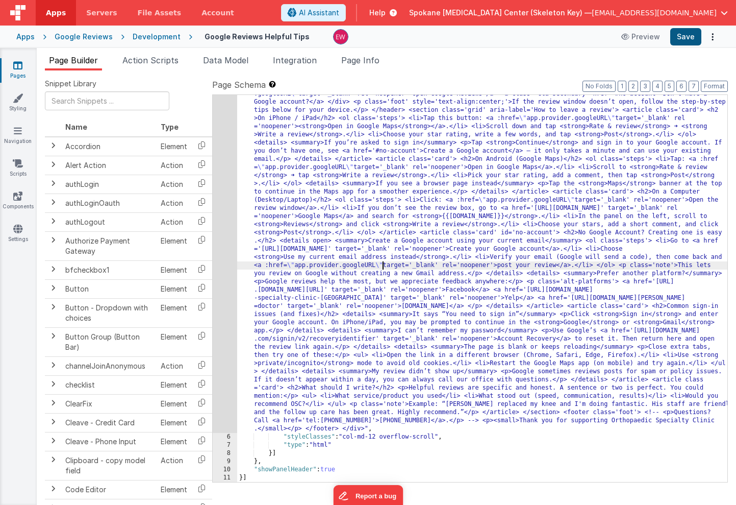
click at [679, 38] on button "Save" at bounding box center [686, 36] width 31 height 17
click at [20, 70] on link "Pages" at bounding box center [17, 70] width 37 height 20
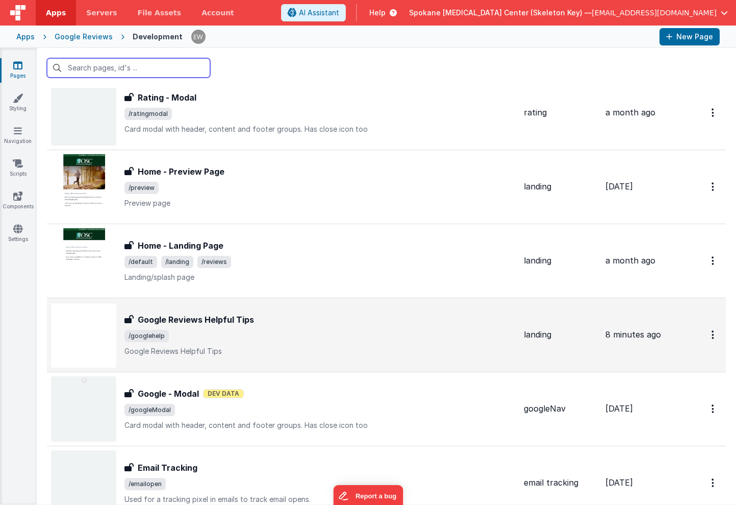
scroll to position [114, 0]
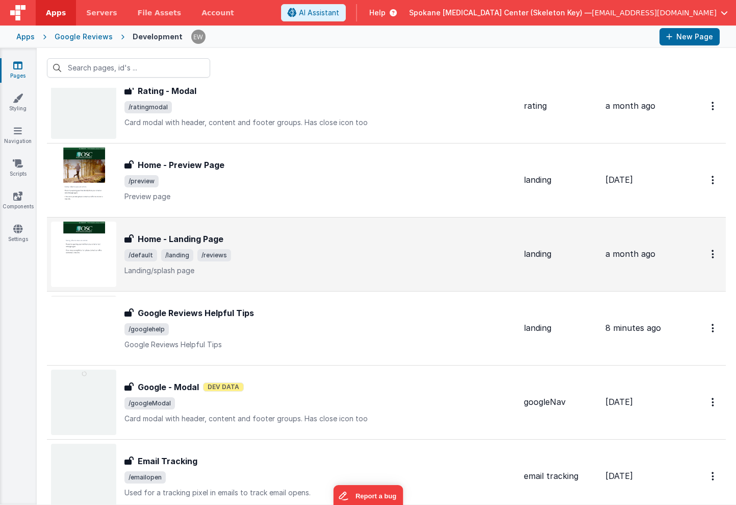
click at [194, 242] on h3 "Home - Landing Page" at bounding box center [181, 239] width 86 height 12
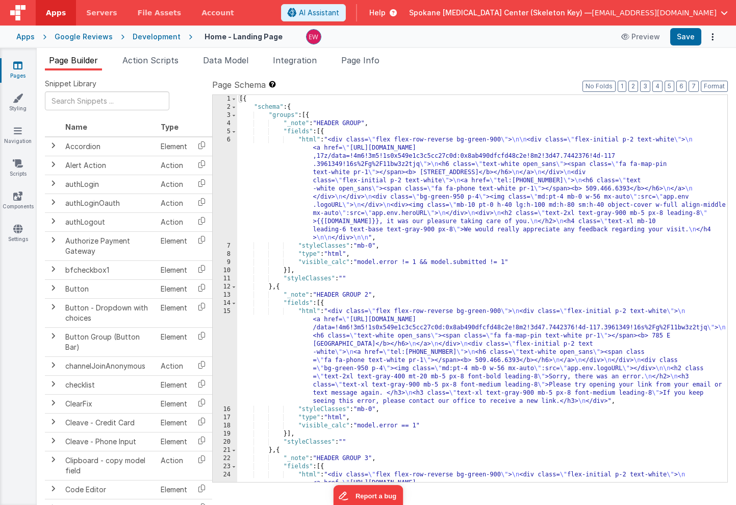
click at [232, 148] on div "6" at bounding box center [225, 189] width 24 height 106
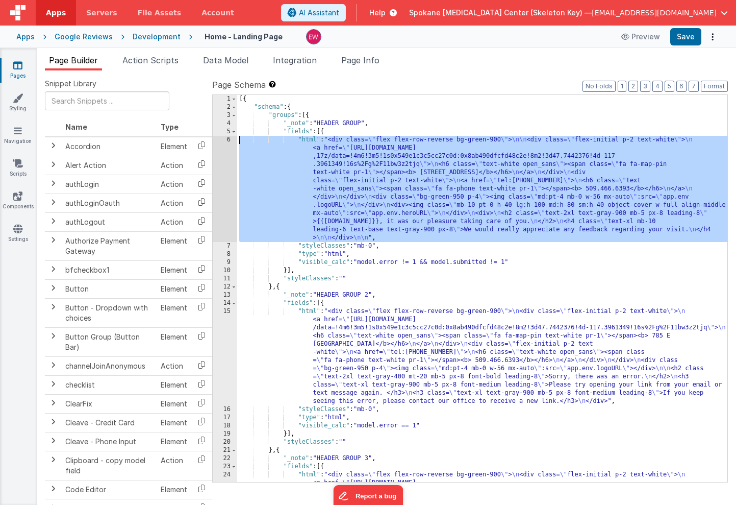
click at [220, 140] on div "6" at bounding box center [225, 189] width 24 height 106
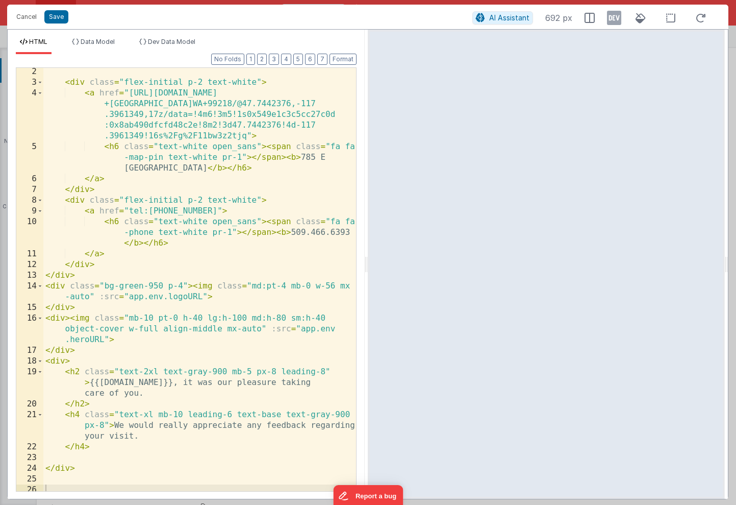
scroll to position [16, 0]
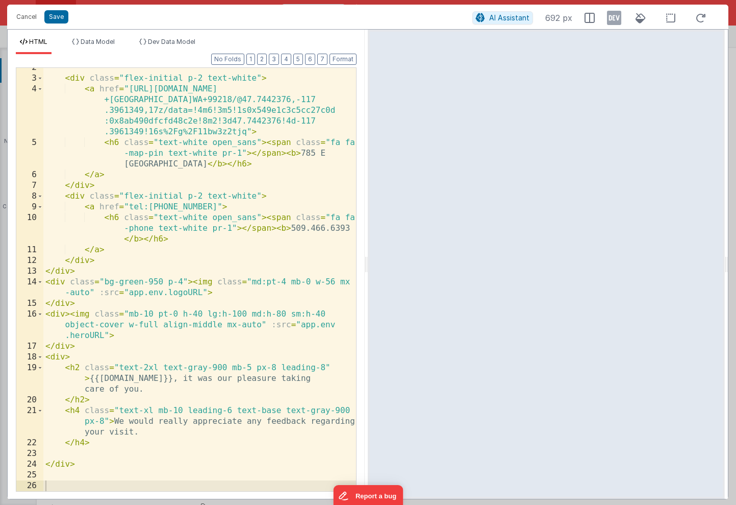
click at [210, 380] on div "< div class = "flex-initial p-2 text-white" > < a href = "[URL][DOMAIN_NAME] [S…" at bounding box center [199, 284] width 313 height 444
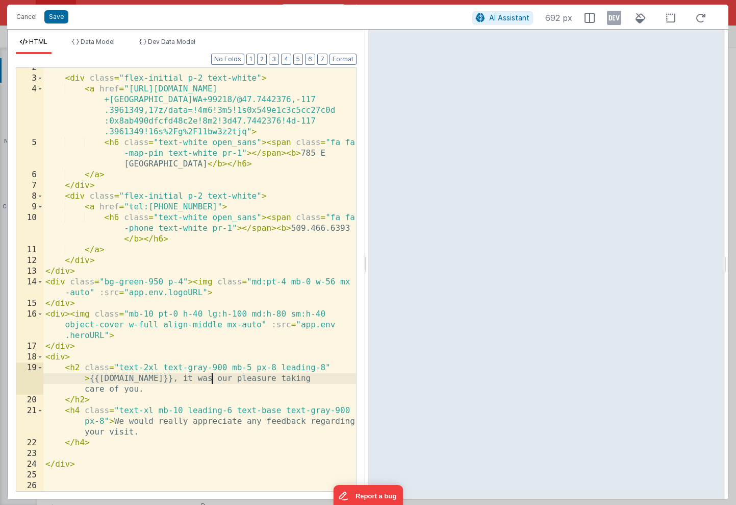
click at [94, 380] on div "< div class = "flex-initial p-2 text-white" > < a href = "[URL][DOMAIN_NAME] [S…" at bounding box center [199, 284] width 313 height 444
click at [90, 379] on div "< div class = "flex-initial p-2 text-white" > < a href = "[URL][DOMAIN_NAME] [S…" at bounding box center [199, 284] width 313 height 444
drag, startPoint x: 280, startPoint y: 381, endPoint x: 217, endPoint y: 389, distance: 63.9
click at [217, 389] on div "< div class = "flex-initial p-2 text-white" > < a href = "[URL][DOMAIN_NAME] [S…" at bounding box center [199, 284] width 313 height 444
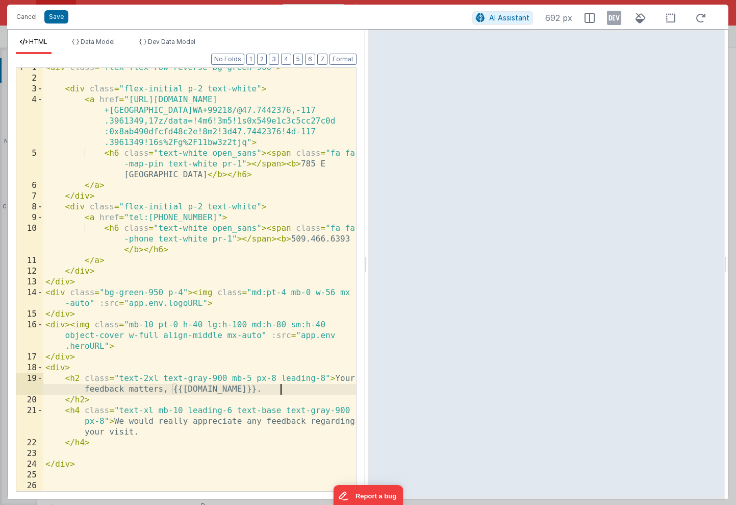
scroll to position [6, 0]
click at [343, 375] on div "< div class = "flex flex-row-reverse bg-green-900" > < div class = "flex-initia…" at bounding box center [199, 284] width 313 height 444
drag, startPoint x: 343, startPoint y: 375, endPoint x: 162, endPoint y: 392, distance: 182.5
click at [162, 392] on div "< div class = "flex flex-row-reverse bg-green-900" > < div class = "flex-initia…" at bounding box center [199, 284] width 313 height 444
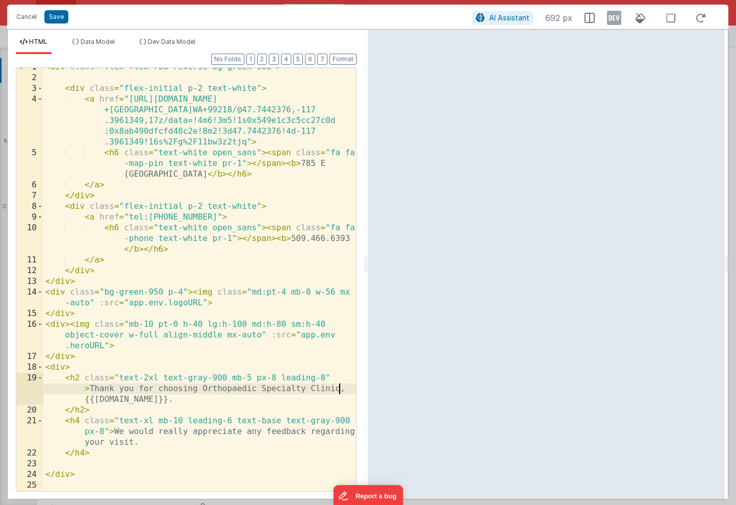
scroll to position [16, 0]
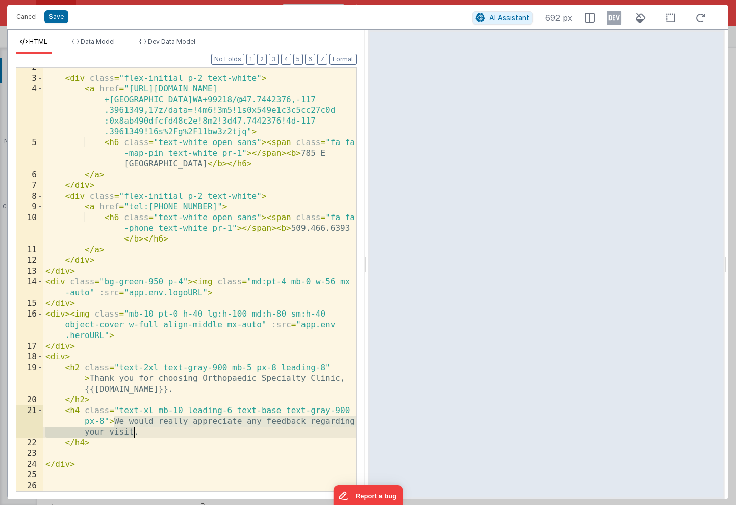
drag, startPoint x: 115, startPoint y: 423, endPoint x: 135, endPoint y: 432, distance: 21.7
click at [135, 432] on div "< div class = "flex-initial p-2 text-white" > < a href = "[URL][DOMAIN_NAME] [S…" at bounding box center [199, 284] width 313 height 444
click at [137, 431] on div "< div class = "flex-initial p-2 text-white" > < a href = "[URL][DOMAIN_NAME] [S…" at bounding box center [199, 284] width 313 height 444
drag, startPoint x: 113, startPoint y: 420, endPoint x: 96, endPoint y: 435, distance: 22.0
click at [96, 435] on div "< div class = "flex-initial p-2 text-white" > < a href = "[URL][DOMAIN_NAME] [S…" at bounding box center [199, 284] width 313 height 444
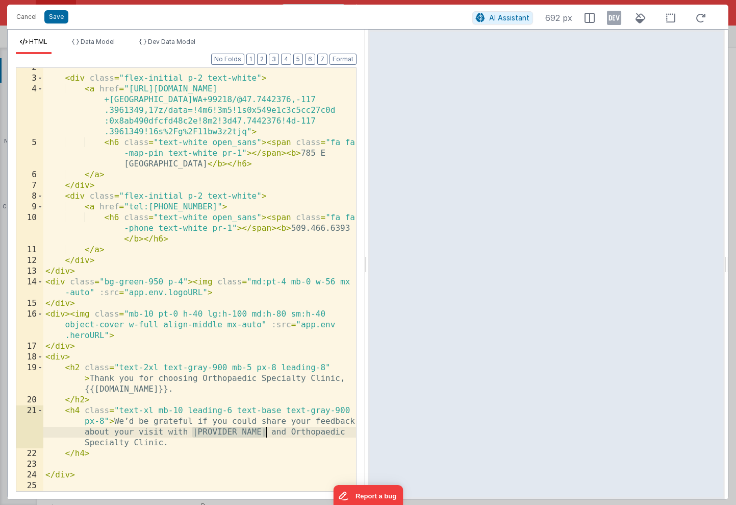
drag, startPoint x: 192, startPoint y: 433, endPoint x: 265, endPoint y: 432, distance: 73.5
click at [265, 432] on div "< div class = "flex-initial p-2 text-white" > < a href = "[URL][DOMAIN_NAME] [S…" at bounding box center [199, 284] width 313 height 444
click at [95, 380] on div "< div class = "flex-initial p-2 text-white" > < a href = "[URL][DOMAIN_NAME] [S…" at bounding box center [199, 284] width 313 height 444
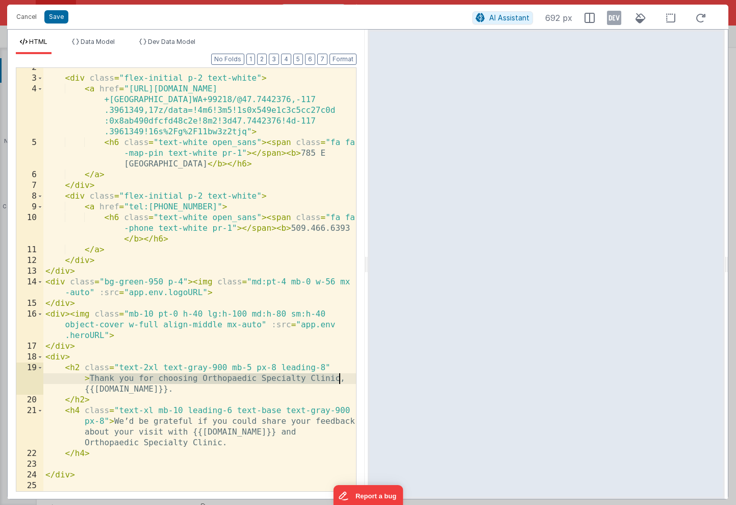
drag, startPoint x: 95, startPoint y: 380, endPoint x: 319, endPoint y: 380, distance: 224.5
click at [319, 380] on div "< div class = "flex-initial p-2 text-white" > < a href = "[URL][DOMAIN_NAME] [S…" at bounding box center [199, 284] width 313 height 444
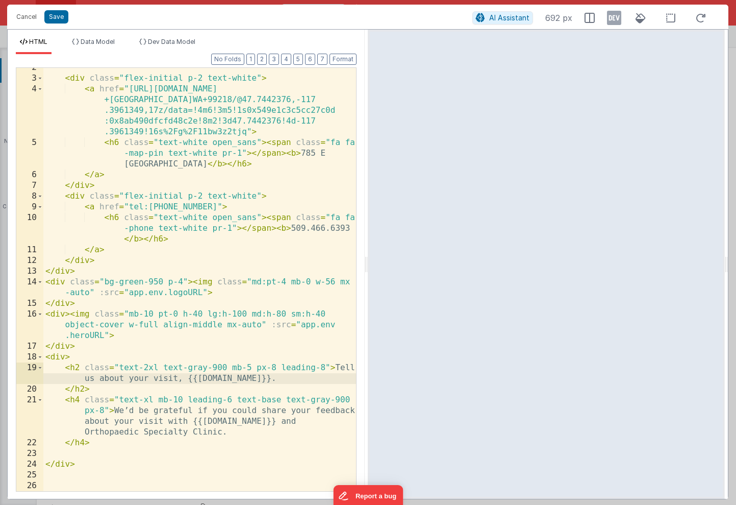
click at [120, 412] on div "< div class = "flex-initial p-2 text-white" > < a href = "[URL][DOMAIN_NAME] [S…" at bounding box center [199, 284] width 313 height 444
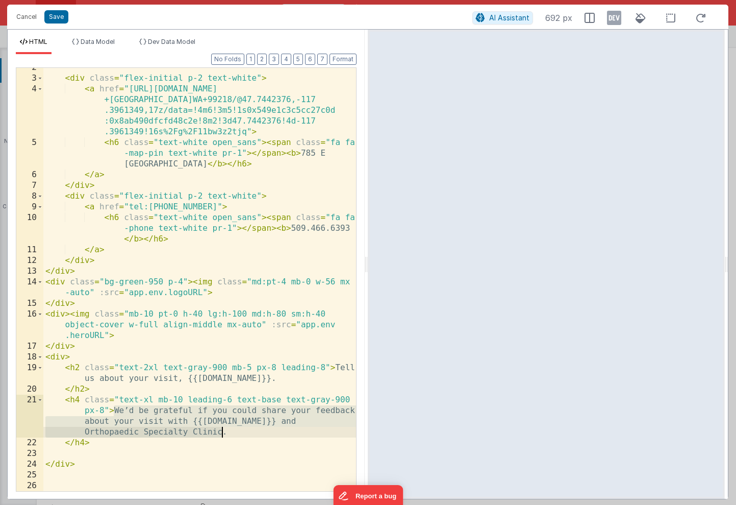
drag, startPoint x: 120, startPoint y: 412, endPoint x: 224, endPoint y: 435, distance: 106.5
click at [224, 435] on div "< div class = "flex-initial p-2 text-white" > < a href = "[URL][DOMAIN_NAME] [S…" at bounding box center [199, 284] width 313 height 444
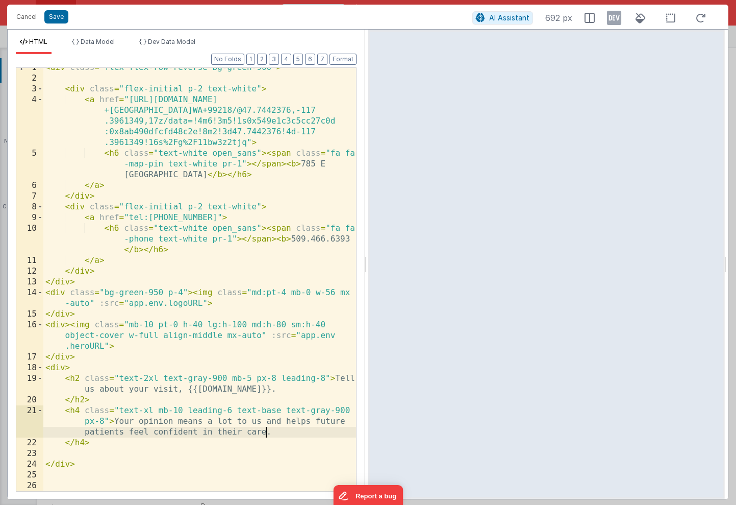
scroll to position [6, 0]
click at [327, 394] on div "< div class = "flex flex-row-reverse bg-green-900" > < div class = "flex-initia…" at bounding box center [199, 284] width 313 height 444
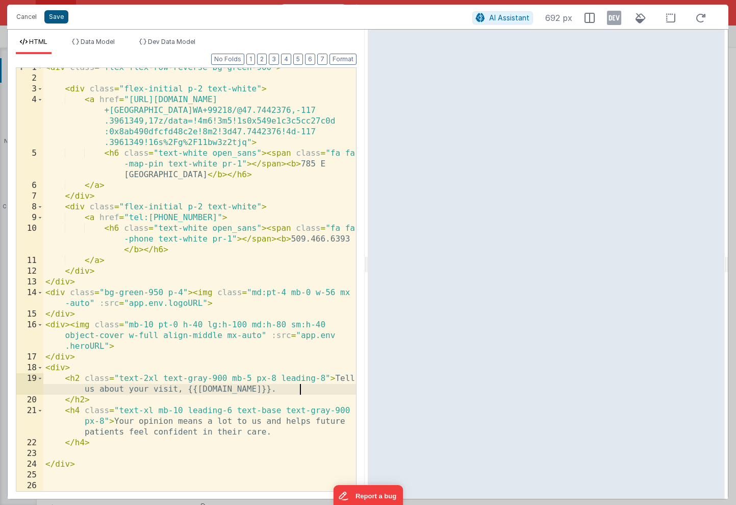
click at [53, 17] on button "Save" at bounding box center [56, 16] width 24 height 13
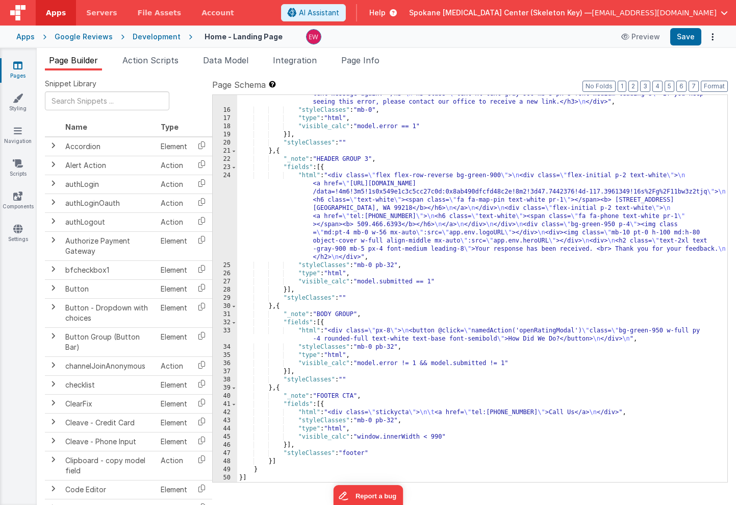
scroll to position [283, 0]
click at [515, 340] on div ""html" : "<div class= \" flex flex-row-reverse bg-green-900 \" > \n <div class=…" at bounding box center [482, 254] width 490 height 493
drag, startPoint x: 515, startPoint y: 340, endPoint x: 555, endPoint y: 338, distance: 39.8
click at [555, 338] on div ""html" : "<div class= \" flex flex-row-reverse bg-green-900 \" > \n <div class=…" at bounding box center [482, 254] width 490 height 493
click at [685, 34] on button "Save" at bounding box center [686, 36] width 31 height 17
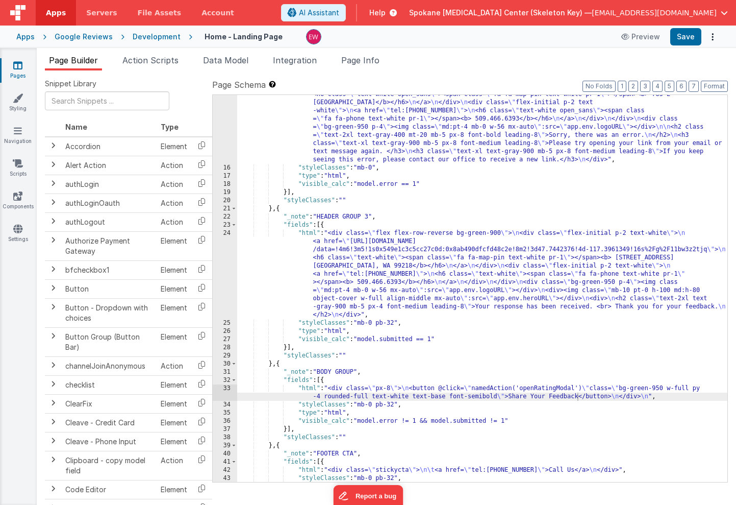
scroll to position [278, 0]
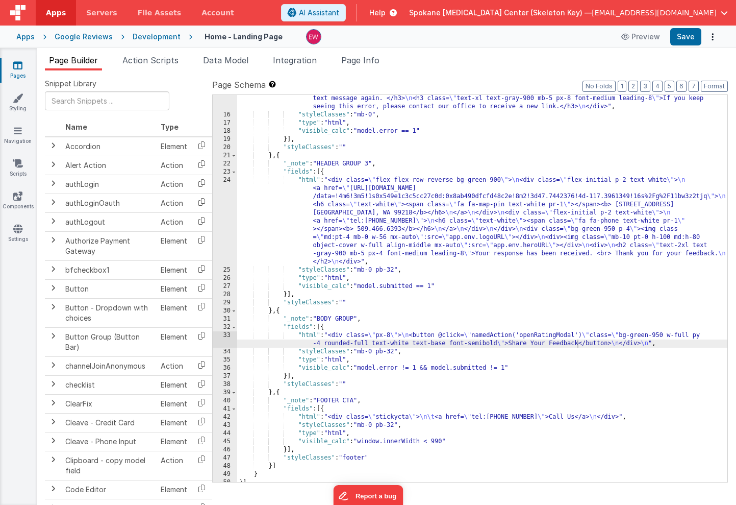
click at [679, 334] on div ""html" : "<div class= \" flex flex-row-reverse bg-green-900 \" > \n <div class=…" at bounding box center [482, 259] width 490 height 493
click at [688, 36] on button "Save" at bounding box center [686, 36] width 31 height 17
click at [679, 337] on div ""html" : "<div class= \" flex flex-row-reverse bg-green-900 \" > \n <div class=…" at bounding box center [482, 259] width 490 height 493
click at [684, 37] on button "Save" at bounding box center [686, 36] width 31 height 17
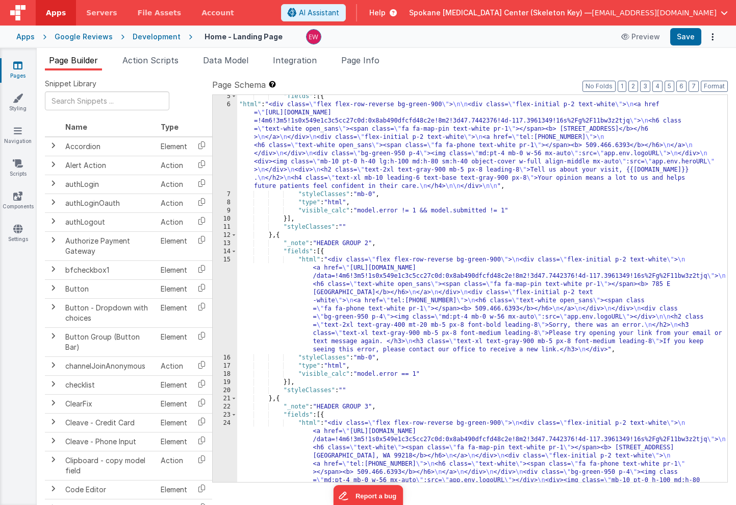
scroll to position [0, 0]
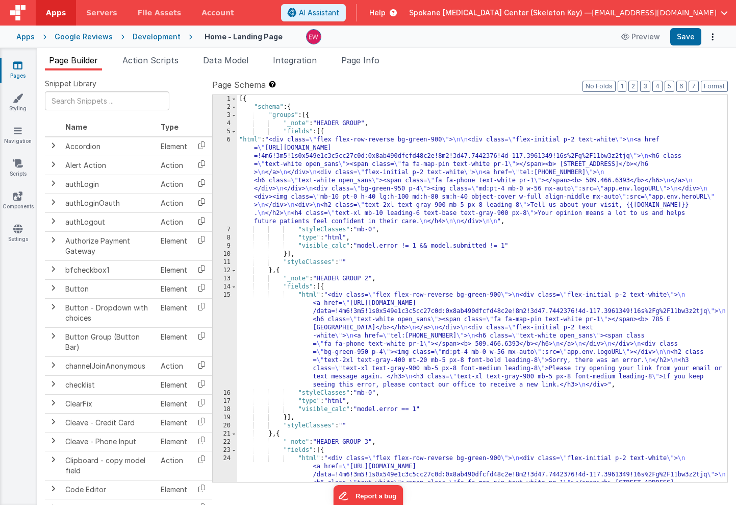
click at [227, 159] on div "6" at bounding box center [225, 181] width 24 height 90
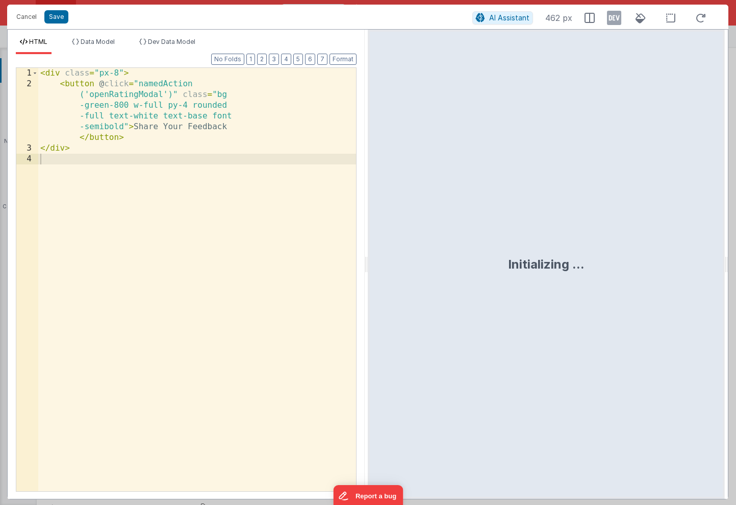
click at [218, 150] on div "< div class = "px-8" > < button @ click = "namedAction ('openRatingModal')" cla…" at bounding box center [197, 290] width 318 height 444
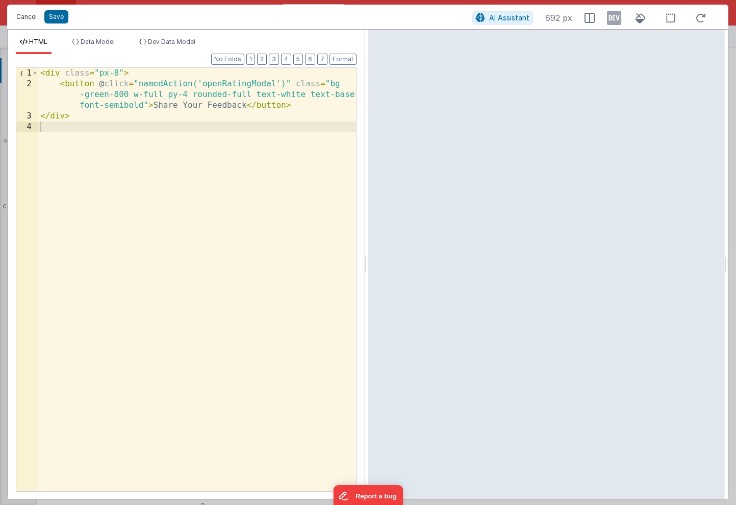
click at [29, 16] on button "Cancel" at bounding box center [26, 17] width 31 height 14
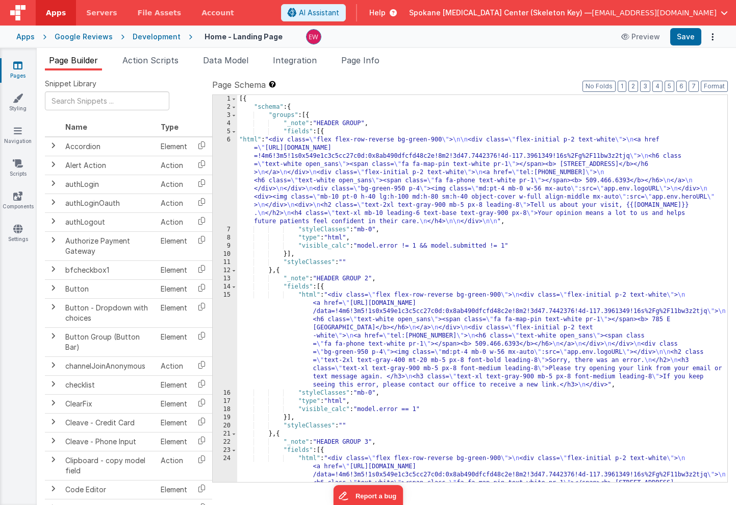
click at [219, 147] on div "6" at bounding box center [225, 181] width 24 height 90
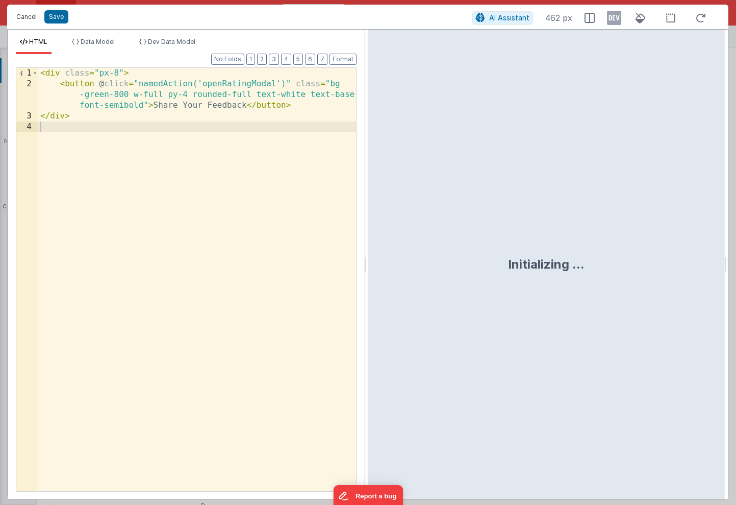
click at [29, 13] on button "Cancel" at bounding box center [26, 17] width 31 height 14
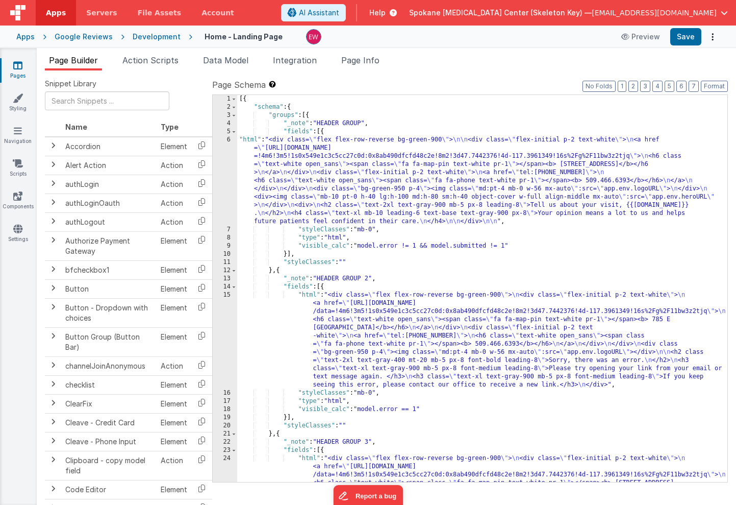
click at [229, 137] on div "6" at bounding box center [225, 181] width 24 height 90
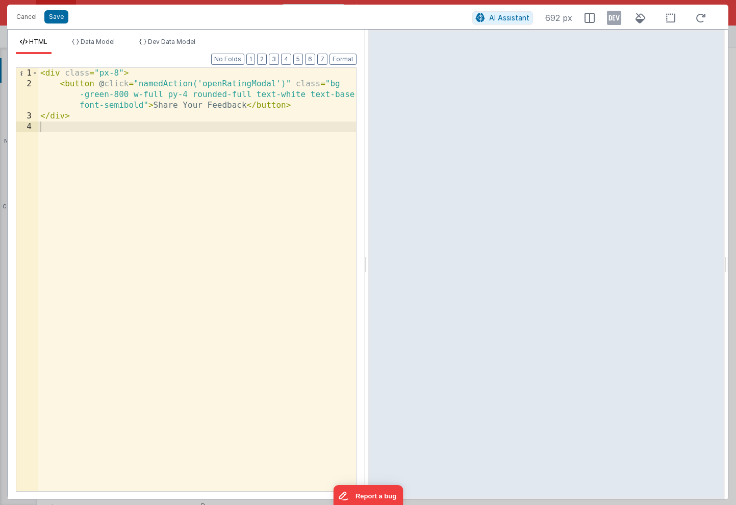
click at [21, 14] on button "Cancel" at bounding box center [26, 17] width 31 height 14
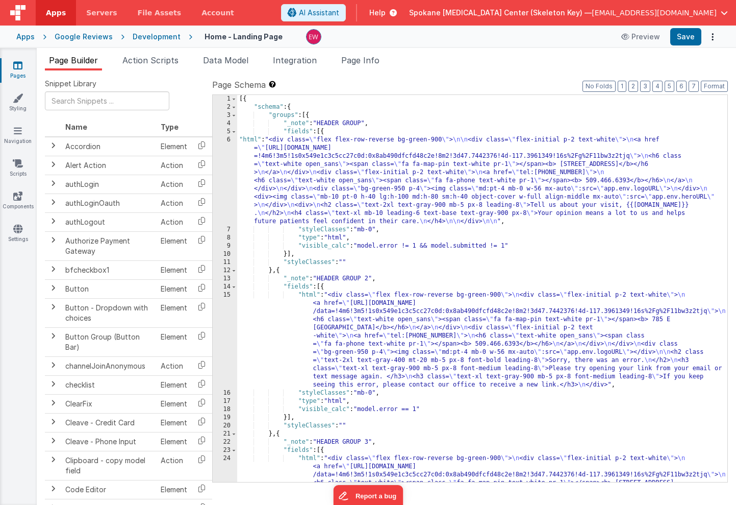
click at [408, 214] on div "[{ "schema" : { "groups" : [{ "_note" : "HEADER GROUP" , "fields" : [{ "html" :…" at bounding box center [482, 337] width 490 height 485
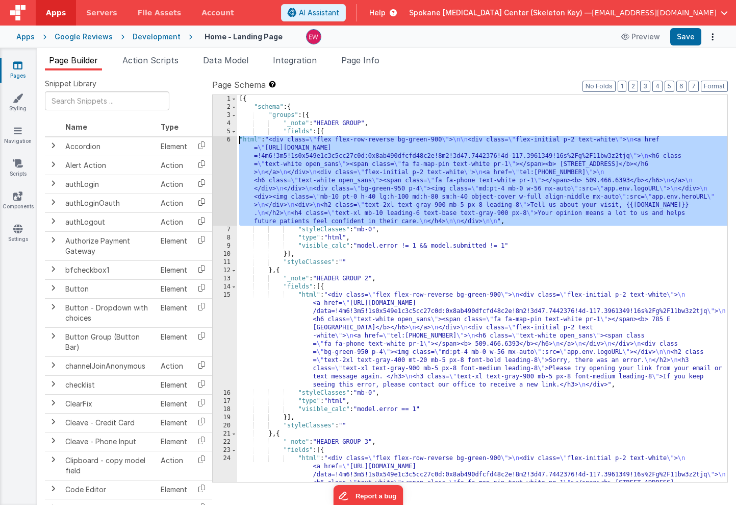
click at [219, 139] on div "6" at bounding box center [225, 181] width 24 height 90
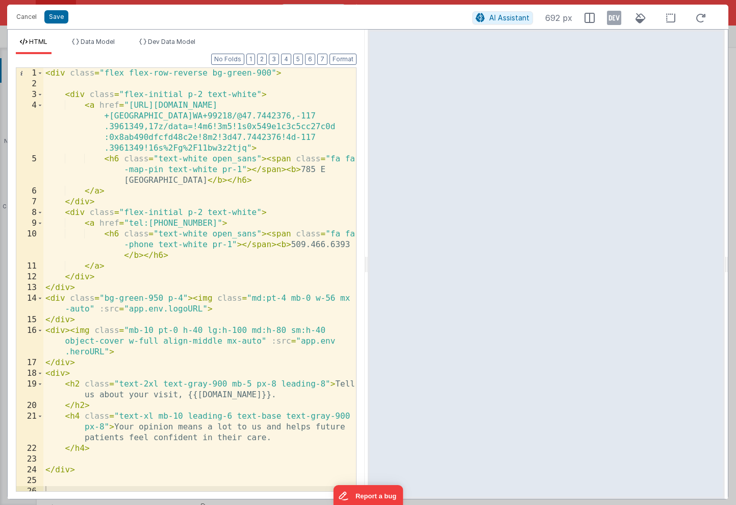
click at [99, 223] on div "< div class = "flex flex-row-reverse bg-green-900" > < div class = "flex-initia…" at bounding box center [199, 290] width 313 height 444
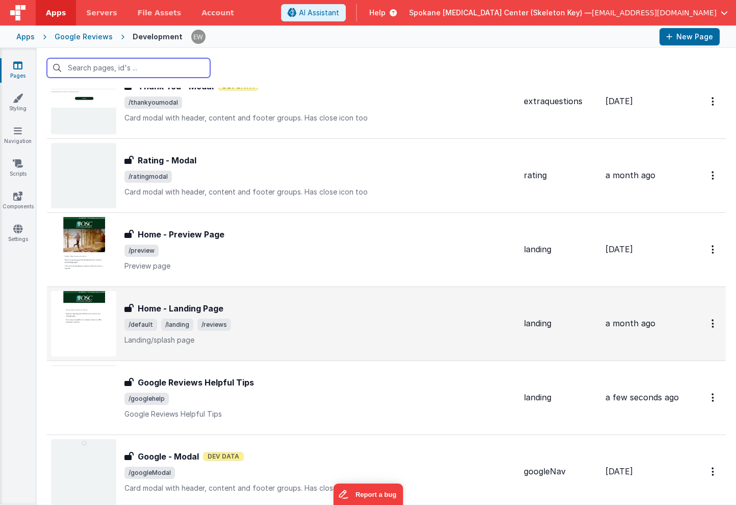
scroll to position [58, 0]
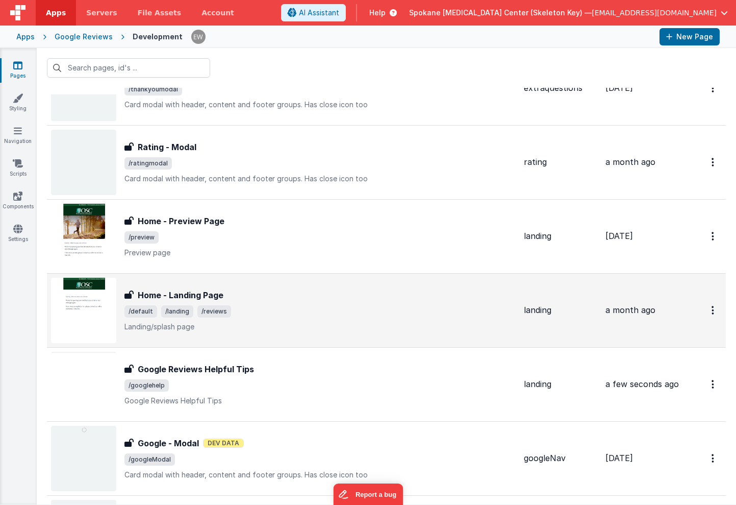
click at [203, 293] on h3 "Home - Landing Page" at bounding box center [181, 295] width 86 height 12
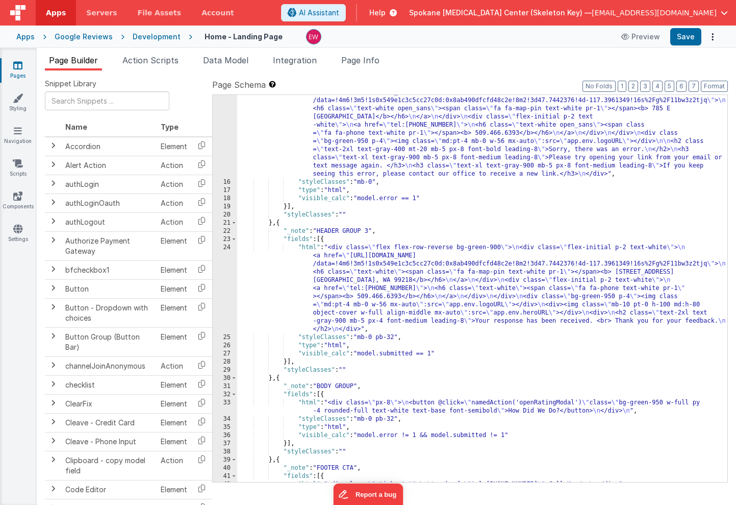
scroll to position [172, 0]
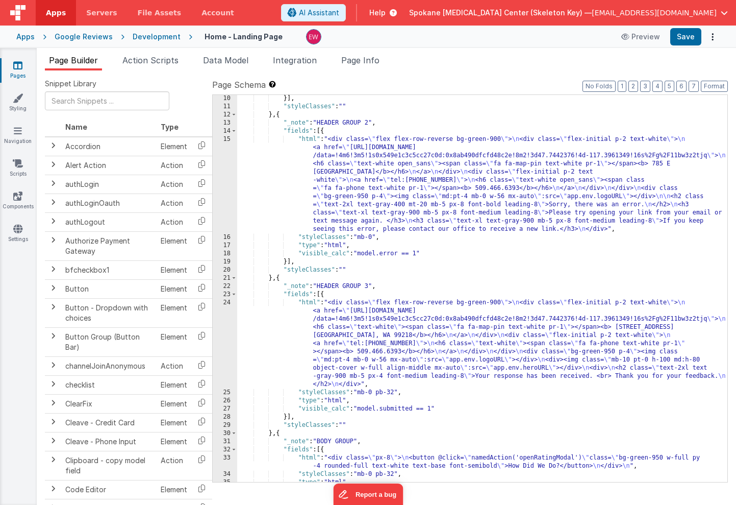
click at [20, 65] on icon at bounding box center [17, 65] width 9 height 10
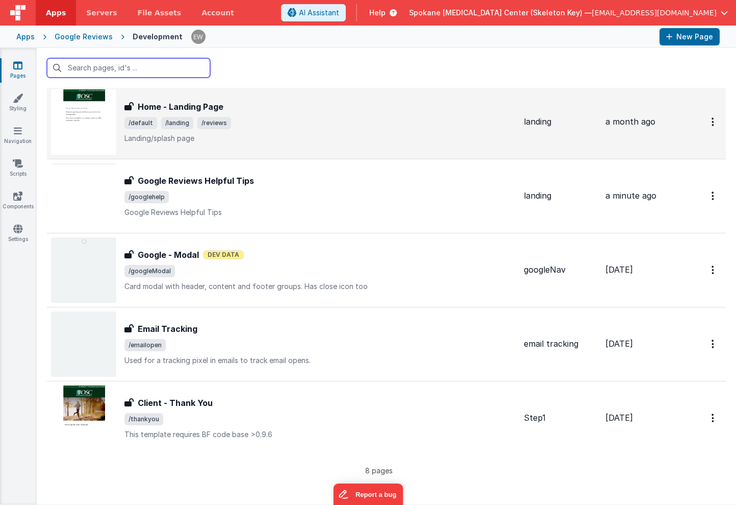
scroll to position [245, 0]
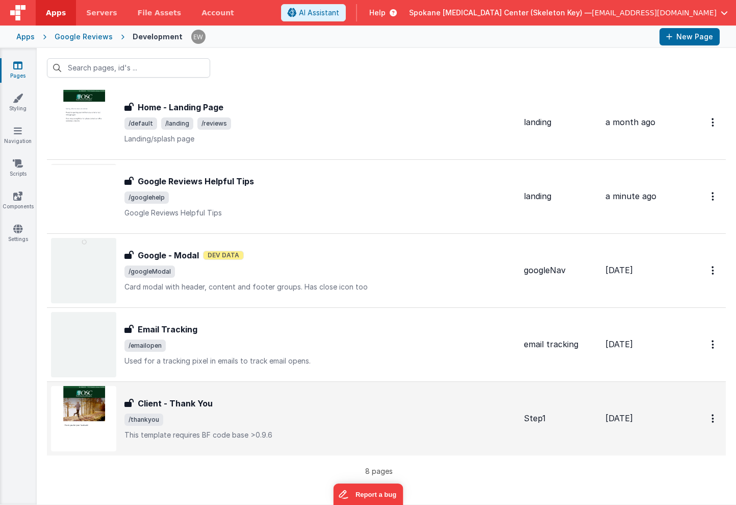
click at [185, 398] on h3 "Client - Thank You" at bounding box center [175, 403] width 75 height 12
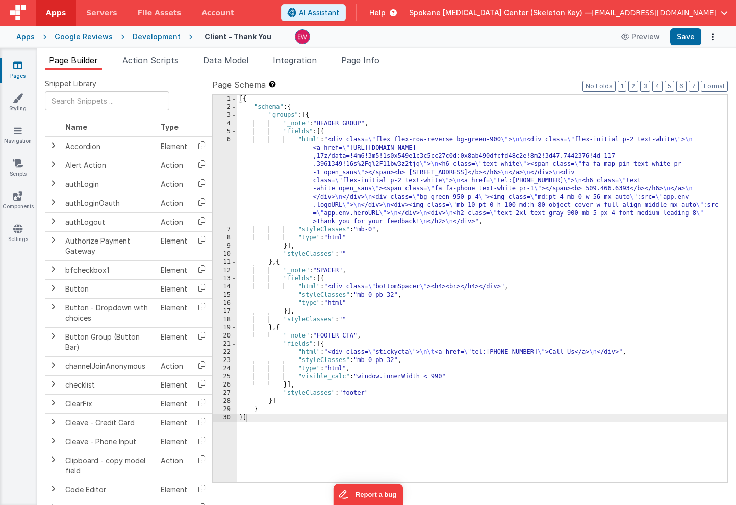
click at [26, 70] on link "Pages" at bounding box center [17, 70] width 37 height 20
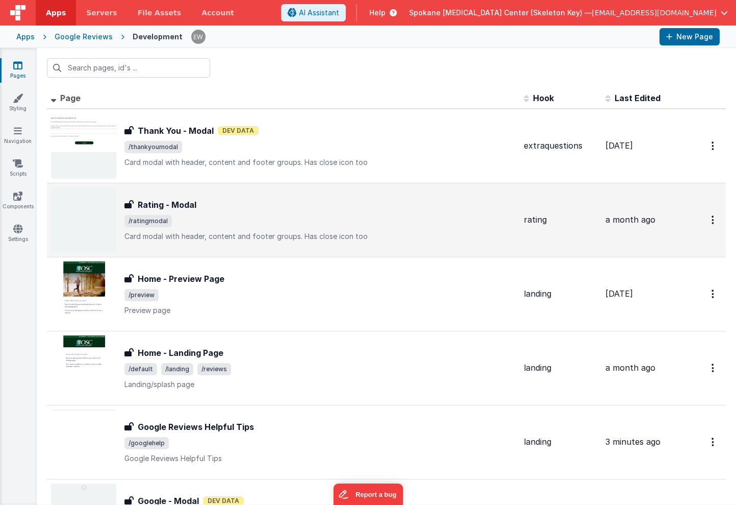
click at [192, 205] on h3 "Rating - Modal" at bounding box center [167, 204] width 59 height 12
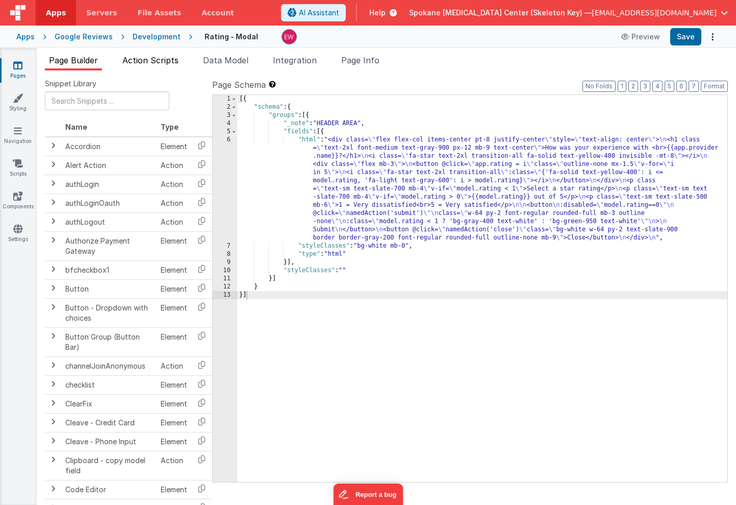
click at [168, 63] on span "Action Scripts" at bounding box center [150, 60] width 56 height 10
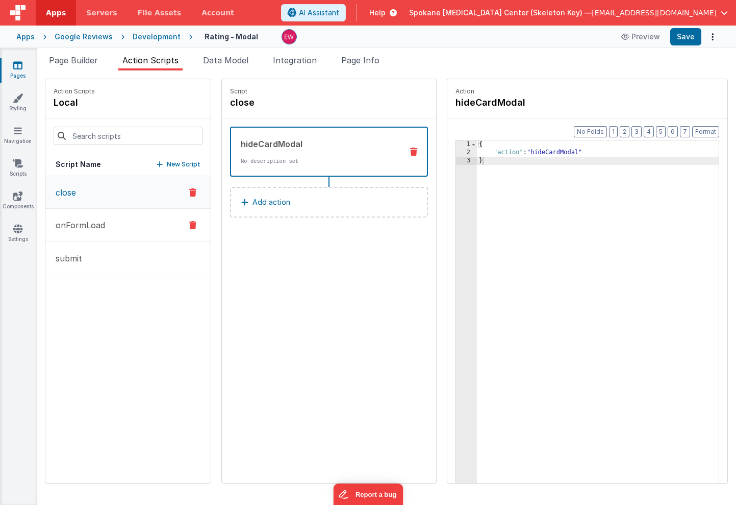
click at [118, 228] on button "onFormLoad" at bounding box center [127, 225] width 165 height 33
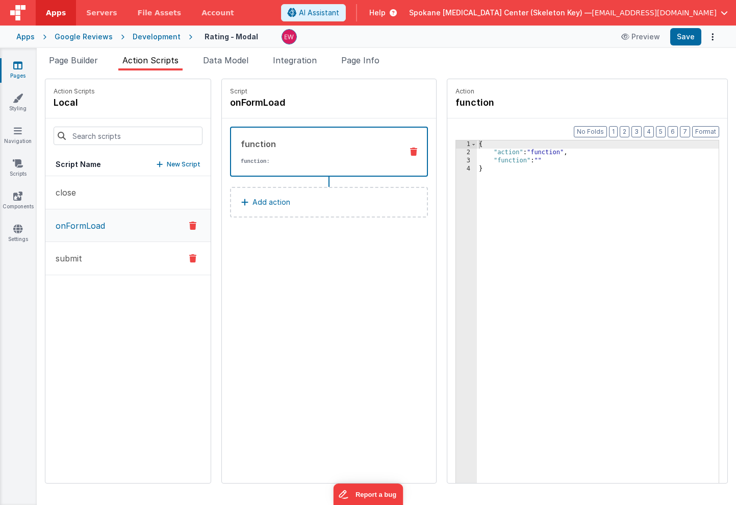
click at [89, 260] on button "submit" at bounding box center [127, 258] width 165 height 33
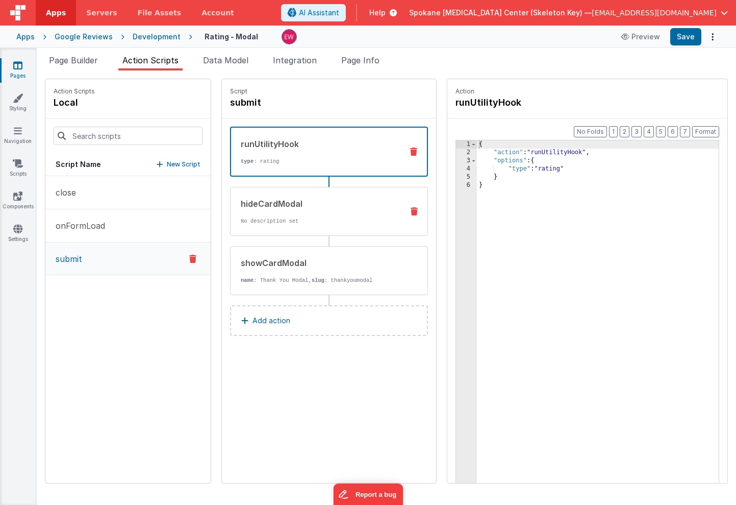
click at [268, 212] on div "hideCardModal No description set" at bounding box center [313, 211] width 164 height 28
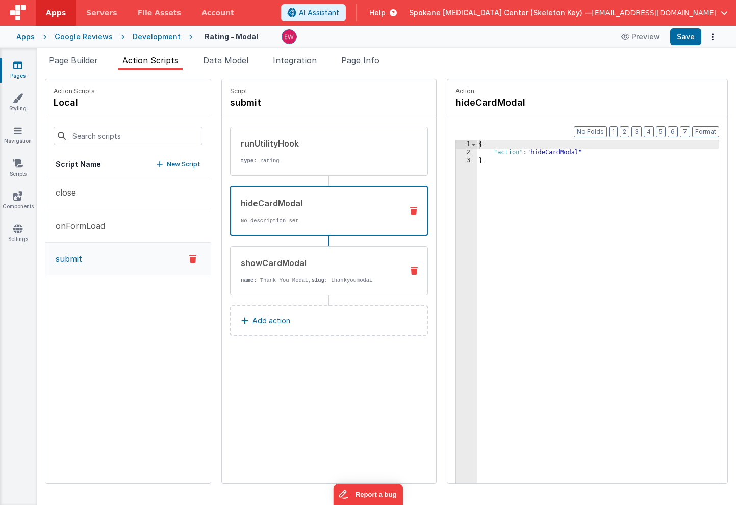
click at [291, 259] on div "showCardModal" at bounding box center [318, 263] width 154 height 12
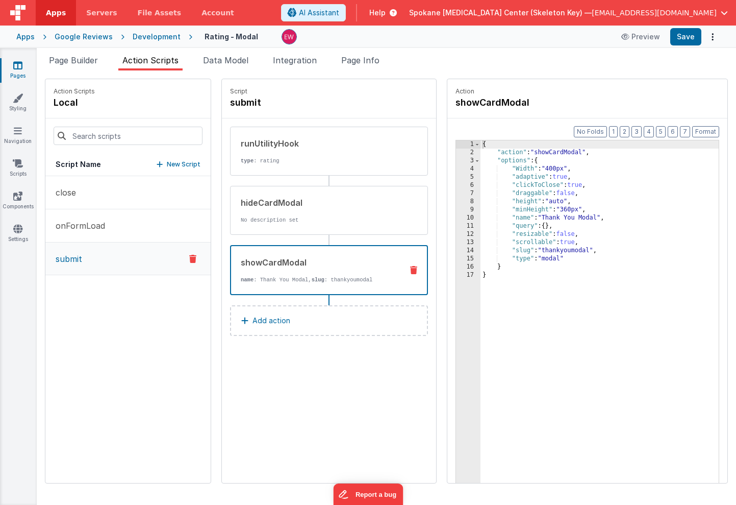
click at [18, 70] on link "Pages" at bounding box center [17, 70] width 37 height 20
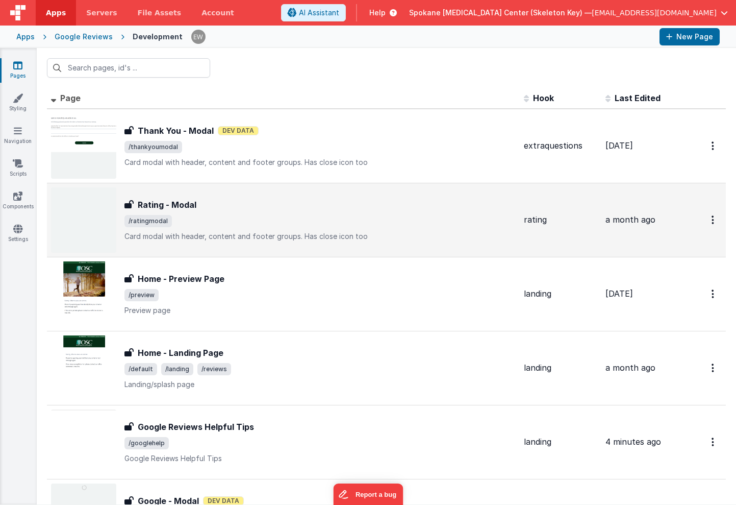
click at [170, 204] on h3 "Rating - Modal" at bounding box center [167, 204] width 59 height 12
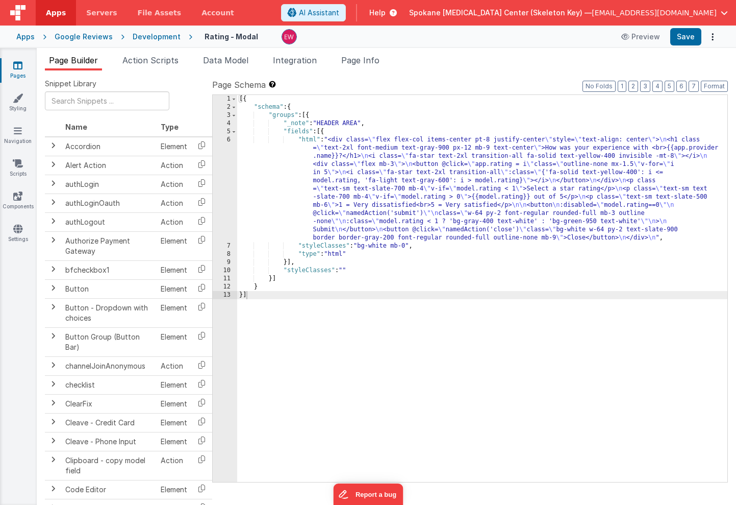
click at [12, 67] on link "Pages" at bounding box center [17, 70] width 37 height 20
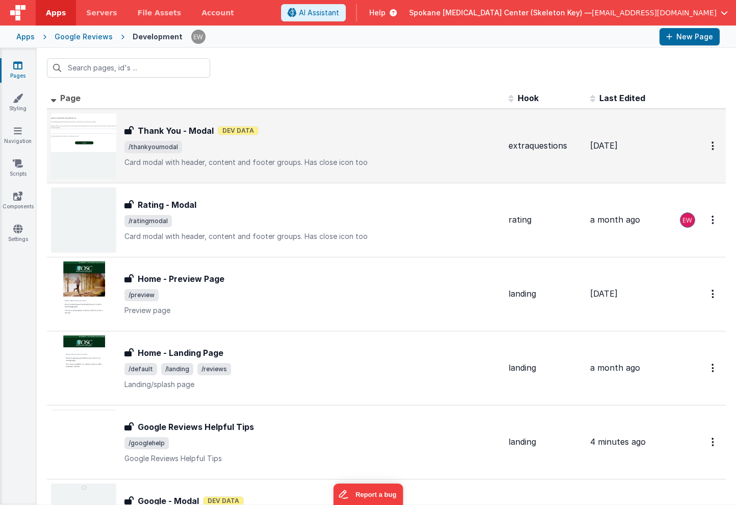
click at [170, 130] on h3 "Thank You - Modal" at bounding box center [176, 131] width 76 height 12
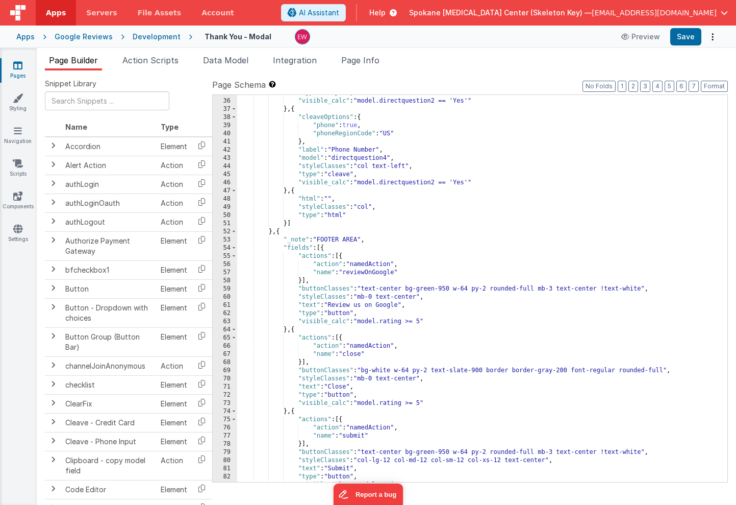
scroll to position [356, 0]
click at [147, 63] on span "Action Scripts" at bounding box center [150, 60] width 56 height 10
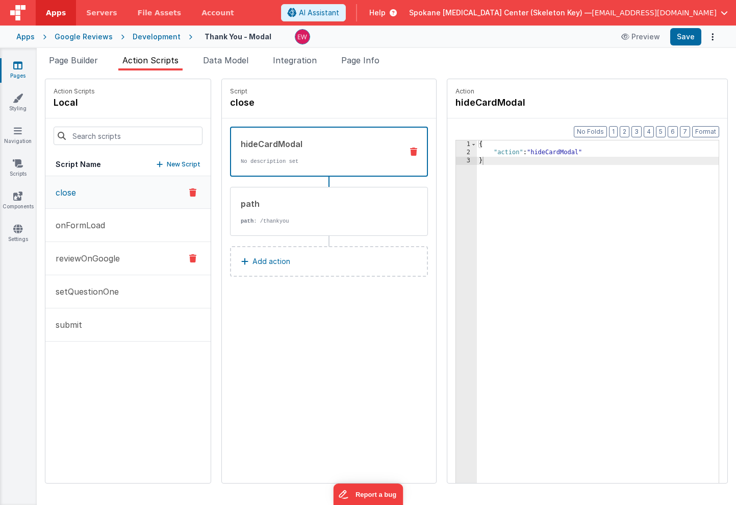
click at [116, 262] on p "reviewOnGoogle" at bounding box center [84, 258] width 70 height 12
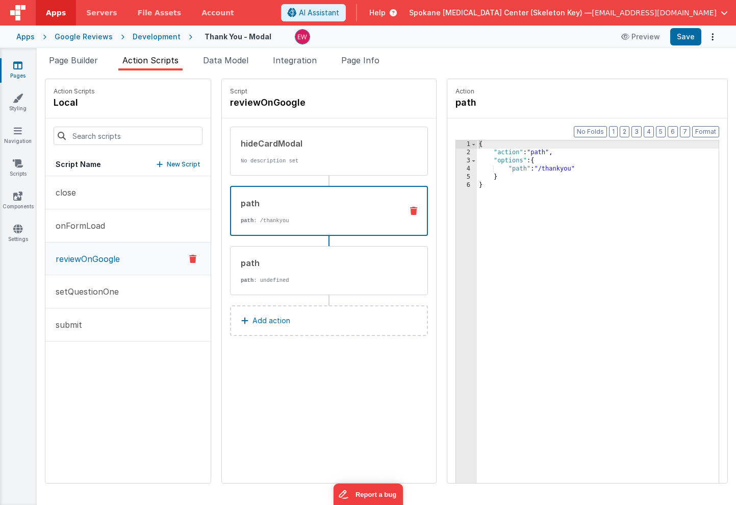
click at [310, 206] on div "path" at bounding box center [318, 203] width 154 height 12
click at [303, 268] on div "path" at bounding box center [318, 263] width 154 height 12
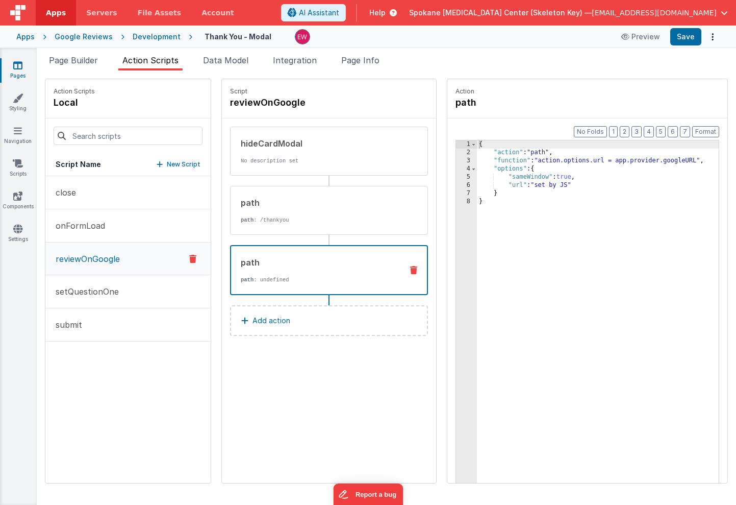
click at [386, 11] on span "Help" at bounding box center [377, 13] width 16 height 10
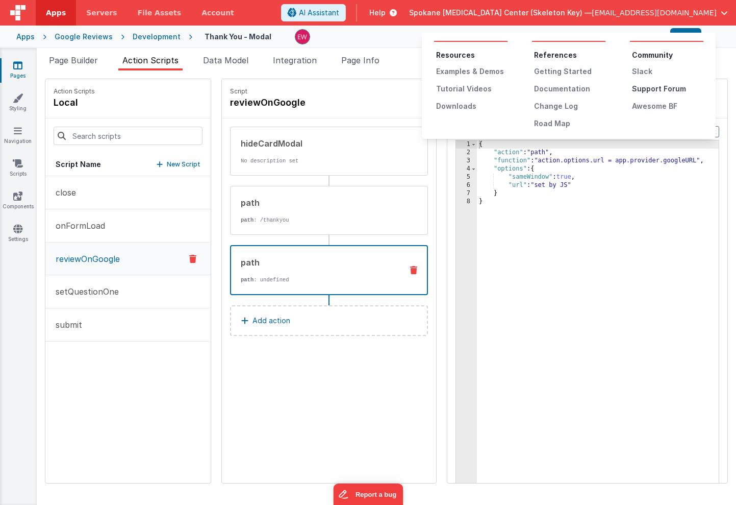
click at [648, 89] on div "Support Forum" at bounding box center [667, 89] width 71 height 10
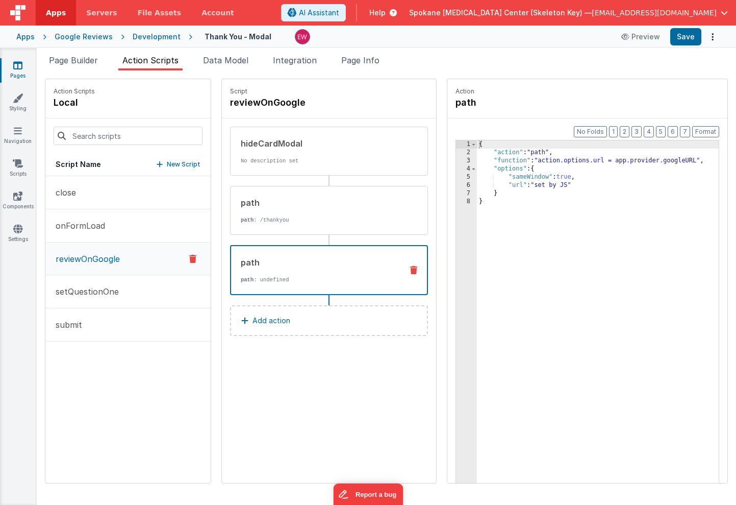
click at [93, 36] on div "Google Reviews" at bounding box center [84, 37] width 58 height 10
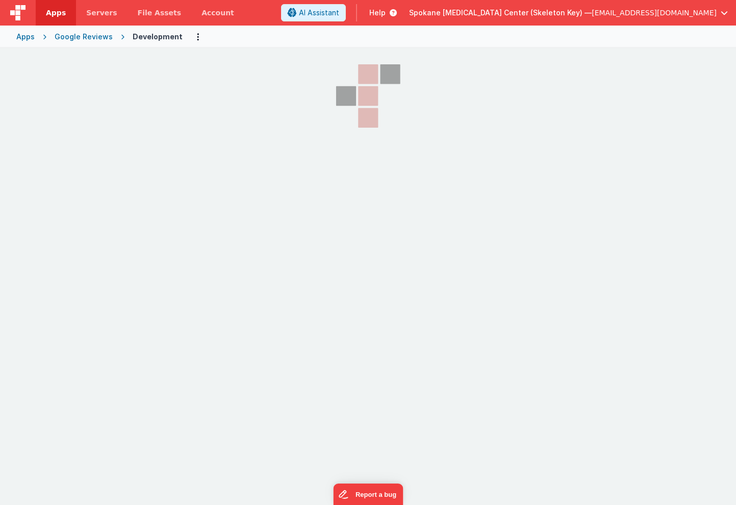
click at [90, 35] on div "Google Reviews" at bounding box center [84, 37] width 58 height 10
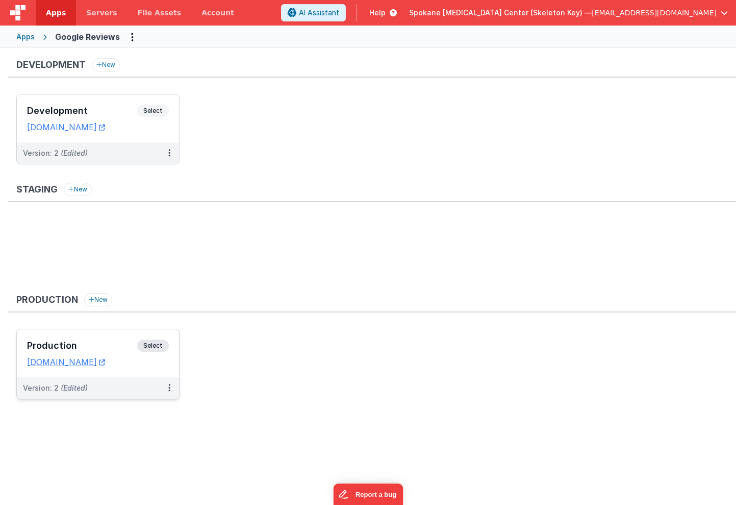
click at [153, 343] on span "Select" at bounding box center [153, 345] width 32 height 12
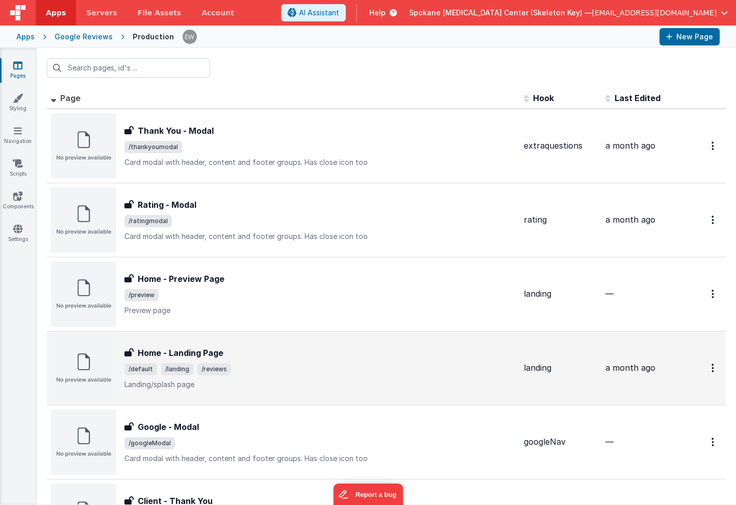
click at [197, 352] on h3 "Home - Landing Page" at bounding box center [181, 352] width 86 height 12
